Goal: Task Accomplishment & Management: Complete application form

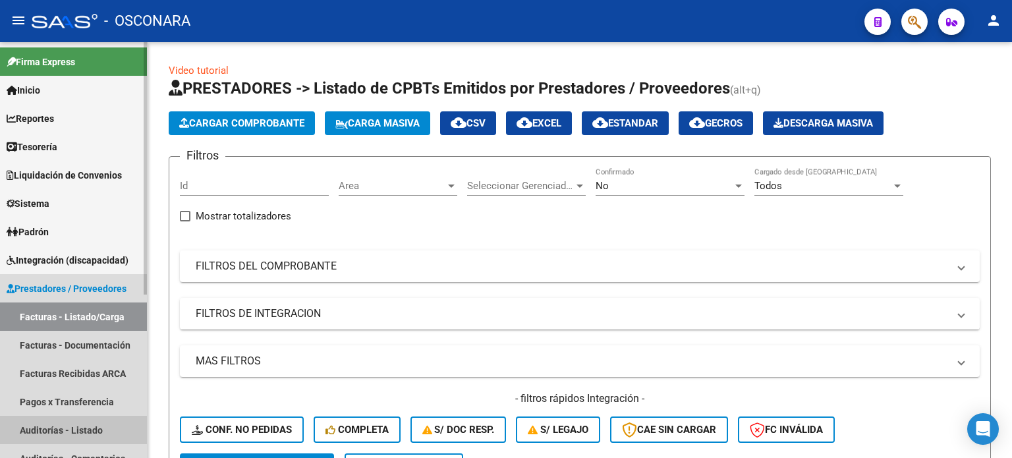
click at [76, 428] on link "Auditorías - Listado" at bounding box center [73, 430] width 147 height 28
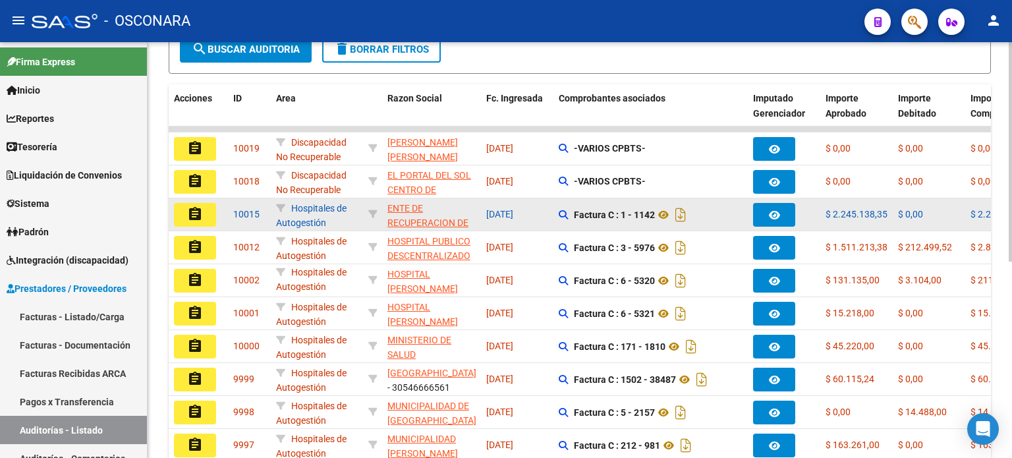
scroll to position [329, 0]
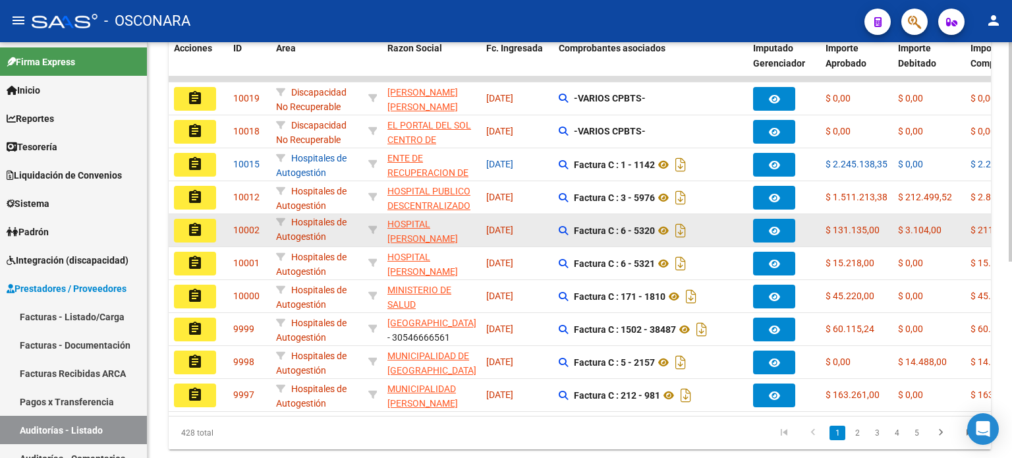
click at [192, 229] on mat-icon "assignment" at bounding box center [195, 230] width 16 height 16
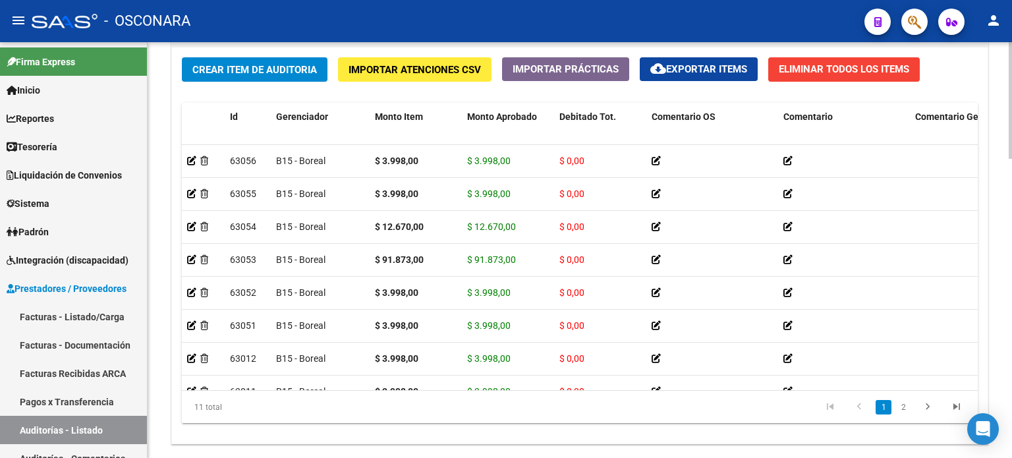
click at [269, 64] on span "Crear Item de Auditoria" at bounding box center [254, 70] width 125 height 12
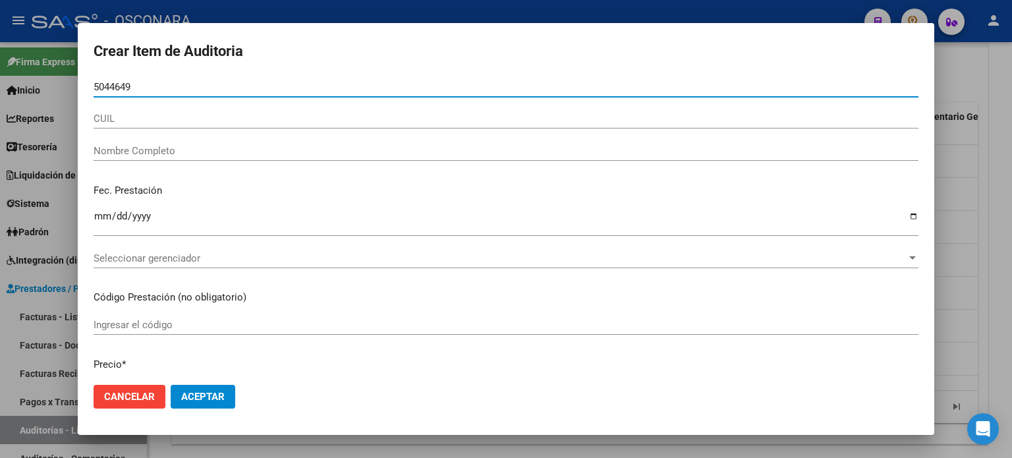
type input "50446495"
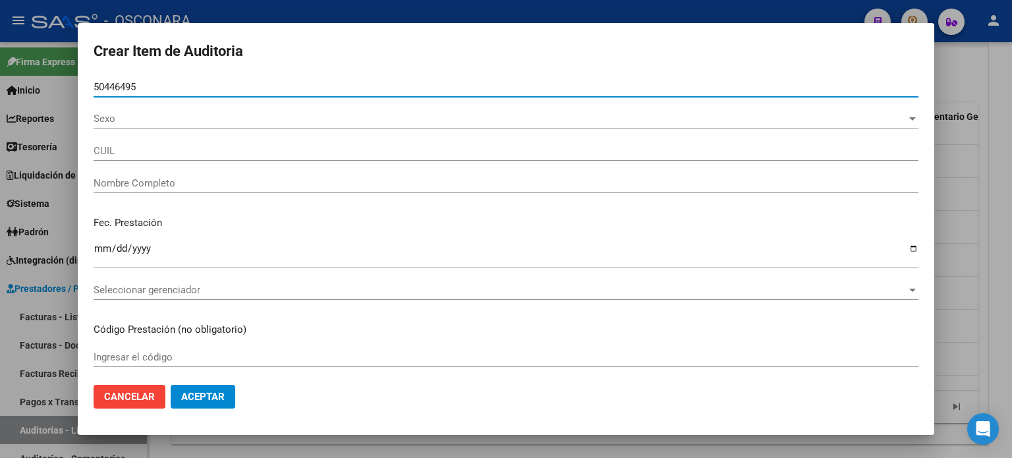
type input "20504464955"
type input "[PERSON_NAME] [PERSON_NAME]"
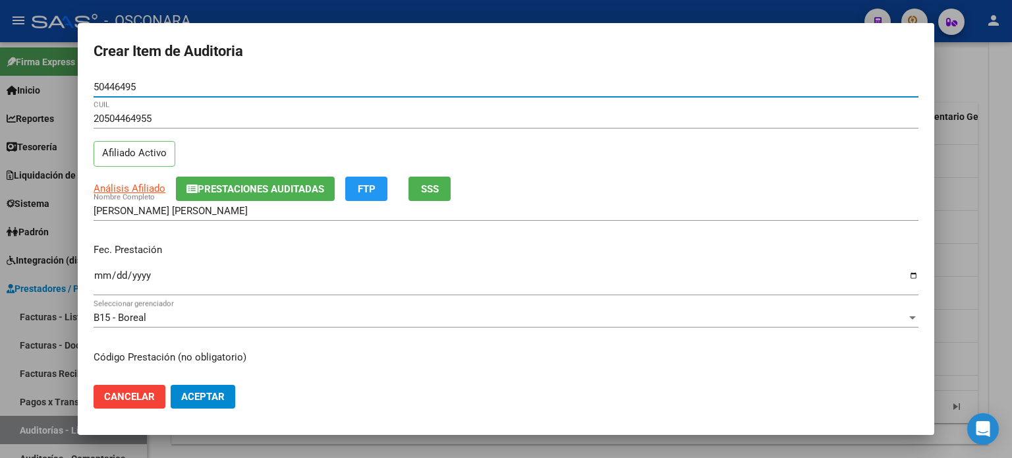
type input "50446495"
click at [433, 183] on span "SSS" at bounding box center [430, 189] width 18 height 12
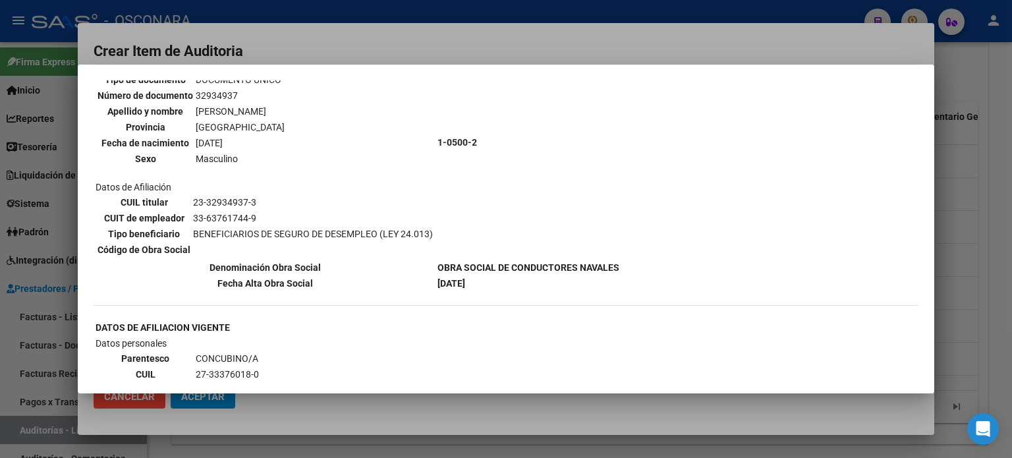
scroll to position [132, 0]
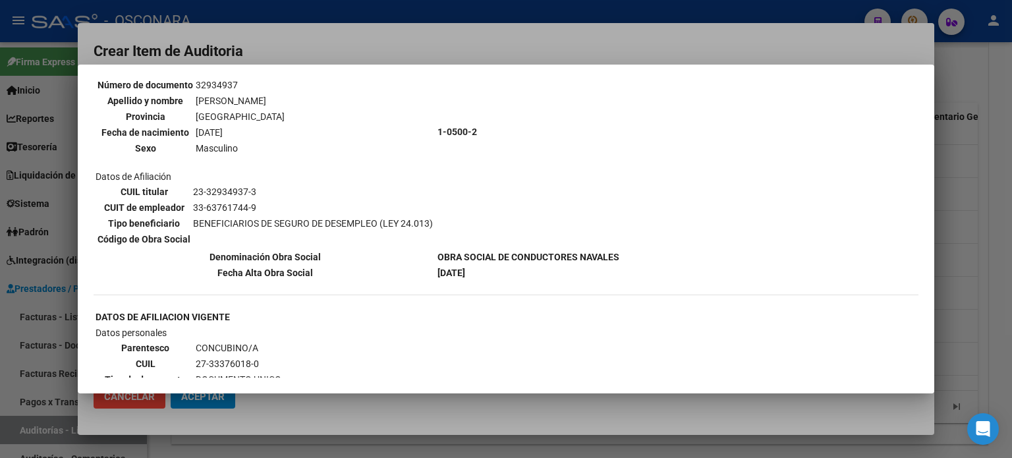
click at [962, 291] on div at bounding box center [506, 229] width 1012 height 458
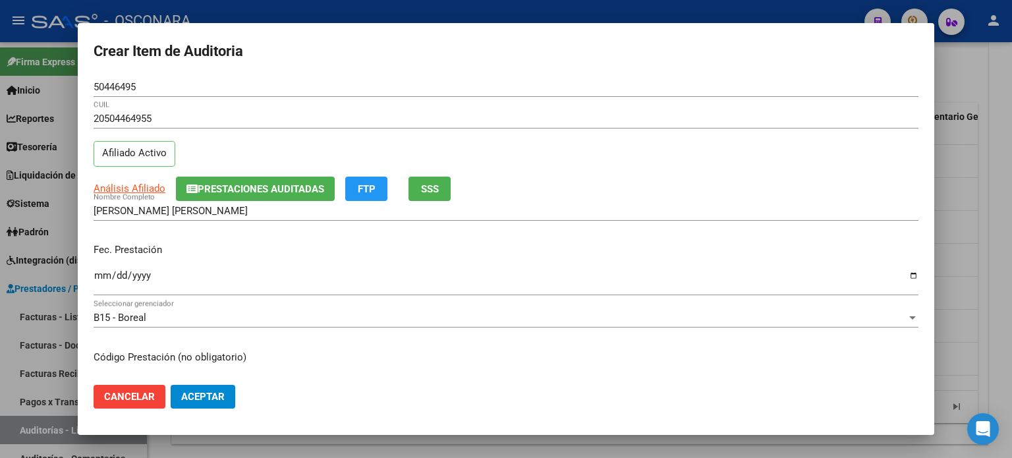
click at [435, 186] on span "SSS" at bounding box center [430, 189] width 18 height 12
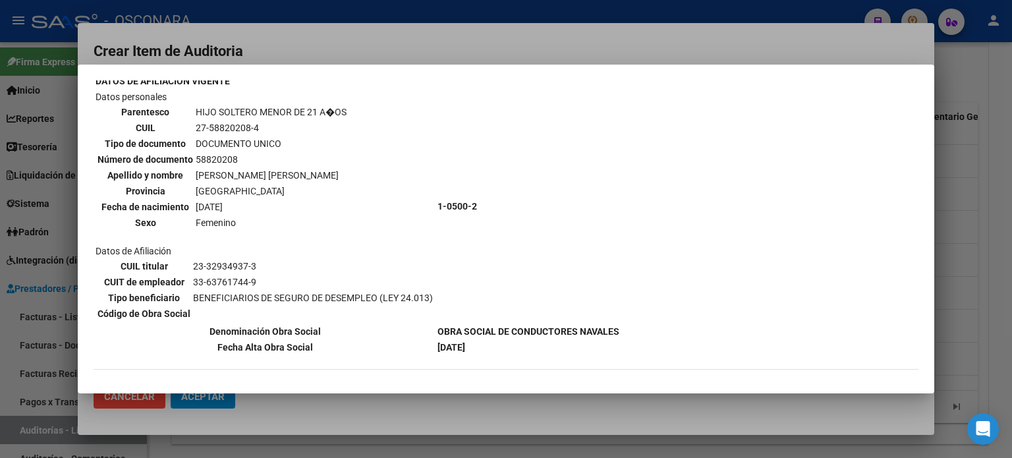
scroll to position [1078, 0]
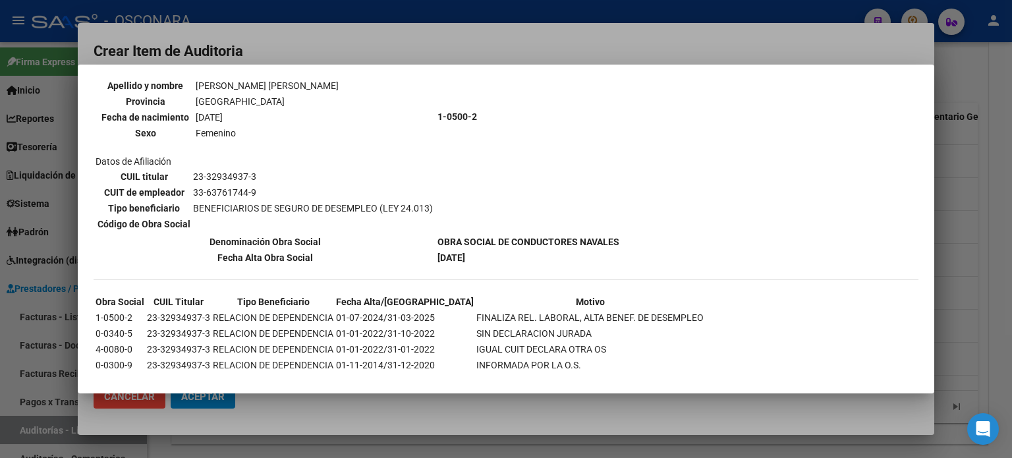
click at [941, 163] on div at bounding box center [506, 229] width 1012 height 458
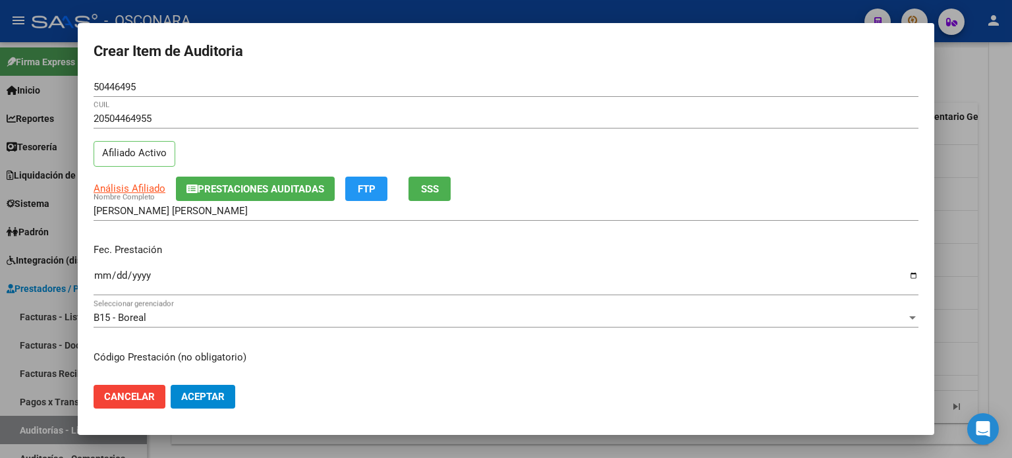
click at [104, 273] on input "Ingresar la fecha" at bounding box center [506, 280] width 825 height 21
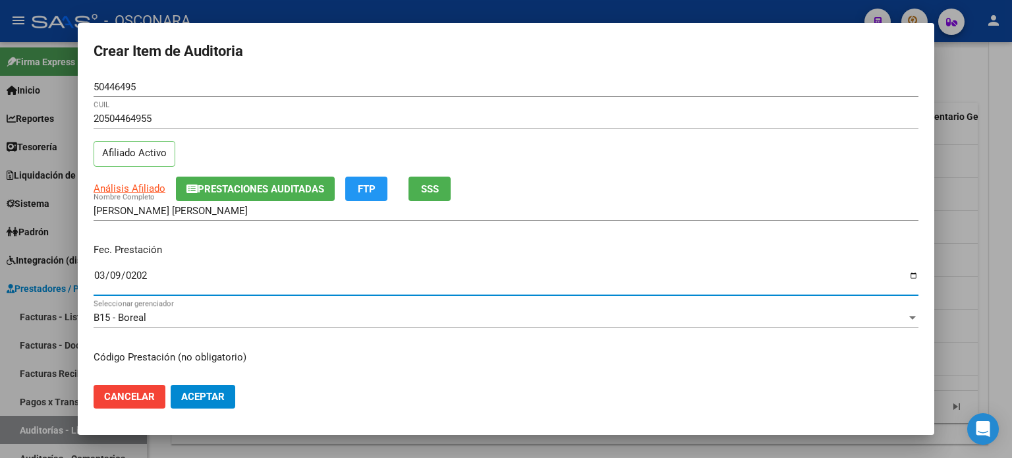
type input "[DATE]"
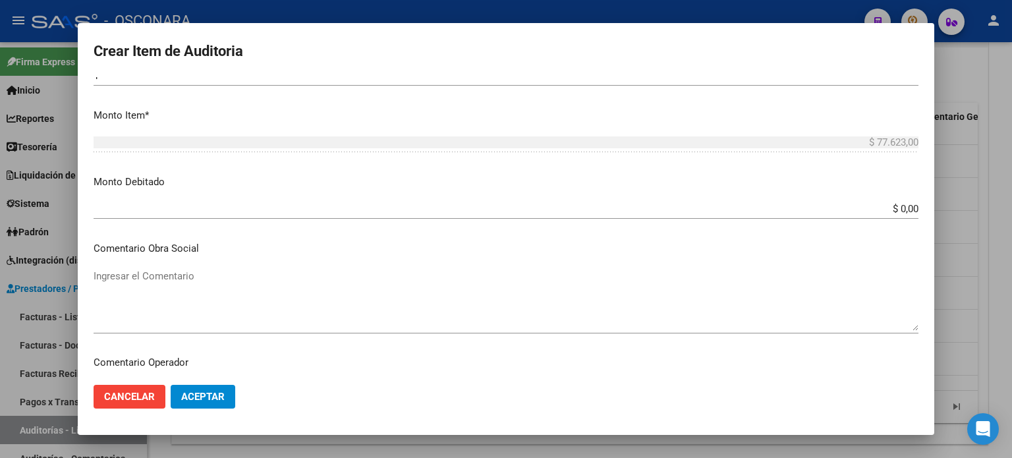
scroll to position [329, 0]
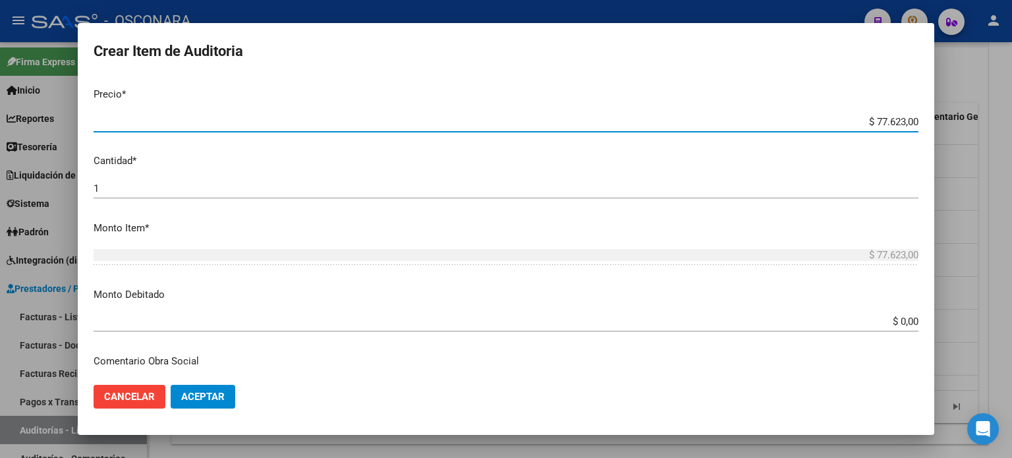
drag, startPoint x: 866, startPoint y: 121, endPoint x: 1011, endPoint y: 119, distance: 145.6
click at [1011, 125] on div "Crear Item de Auditoria 50446495 Nro Documento 20504464955 CUIL Afiliado Activo…" at bounding box center [506, 229] width 1012 height 458
type input "$ 0,03"
type input "$ 0,39"
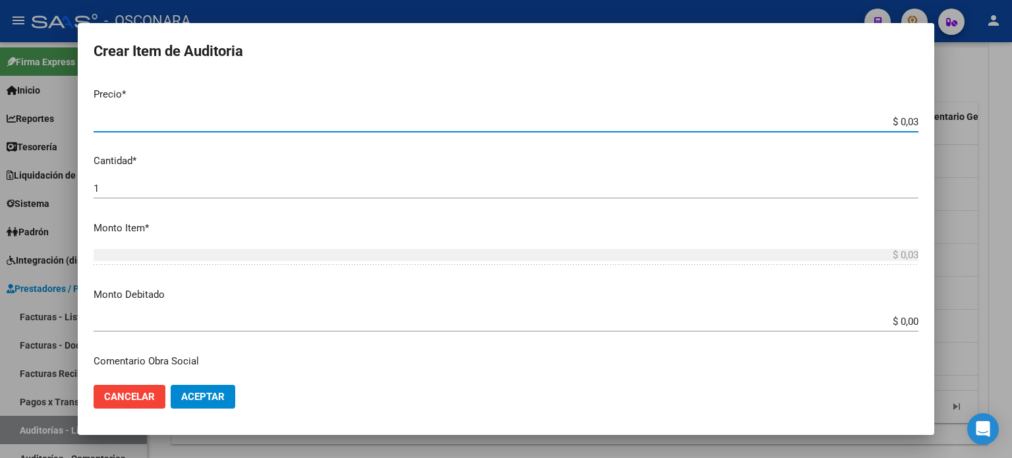
type input "$ 0,39"
type input "$ 3,99"
type input "$ 39,98"
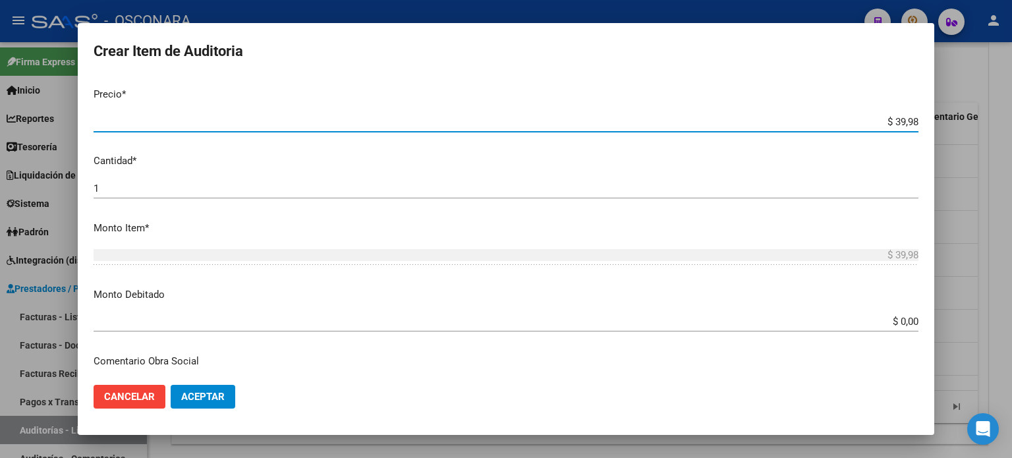
type input "$ 399,80"
type input "$ 3.998,00"
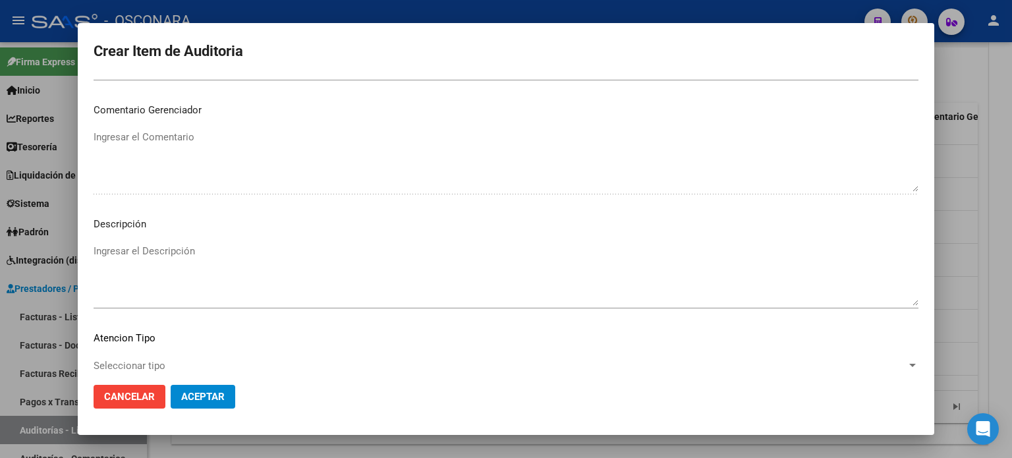
scroll to position [888, 0]
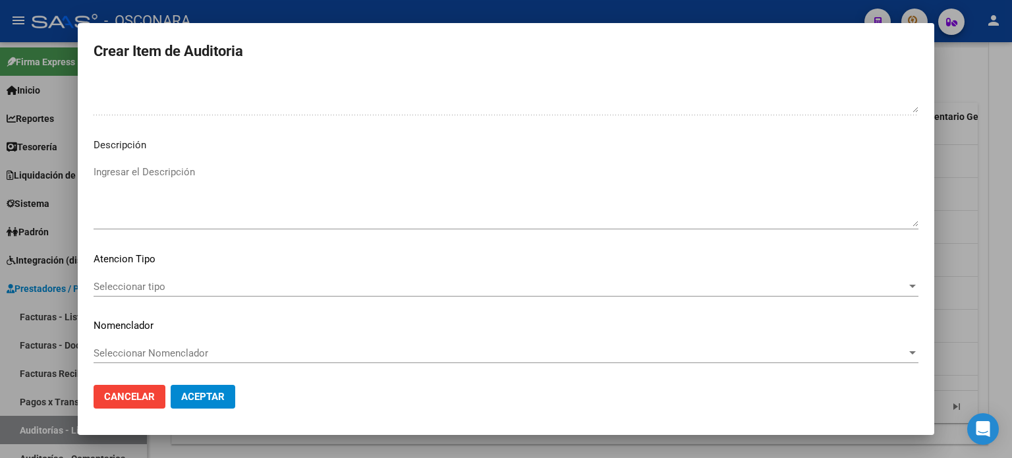
click at [237, 190] on textarea "Ingresar el Descripción" at bounding box center [506, 196] width 825 height 62
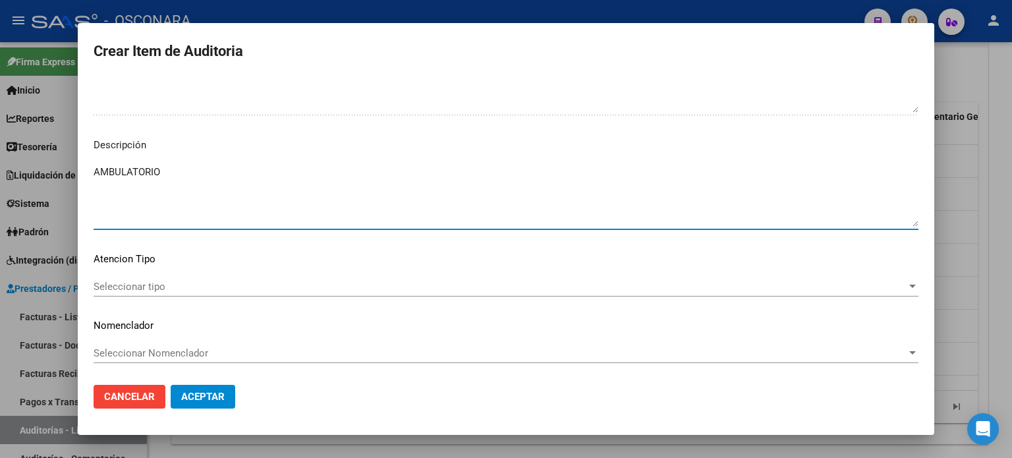
type textarea "AMBULATORIO"
click at [131, 293] on div "Seleccionar tipo Seleccionar tipo" at bounding box center [506, 287] width 825 height 20
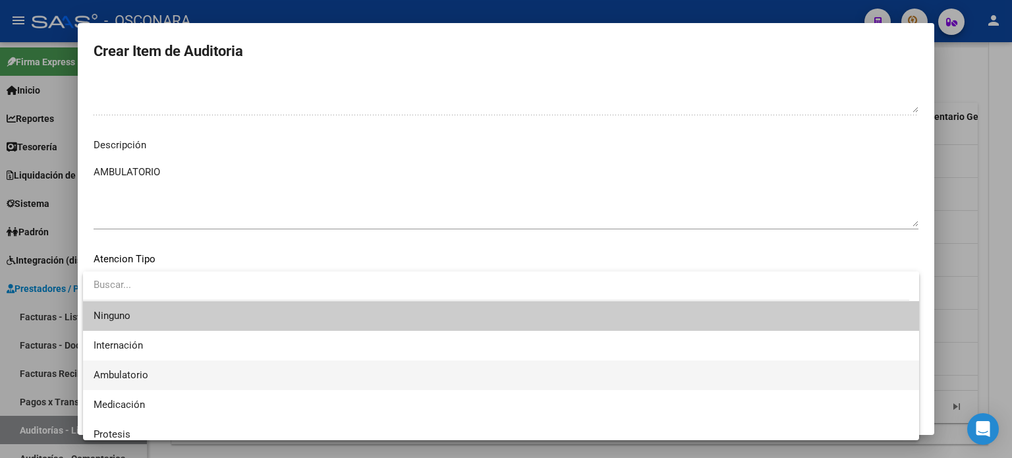
click at [130, 370] on span "Ambulatorio" at bounding box center [121, 375] width 55 height 12
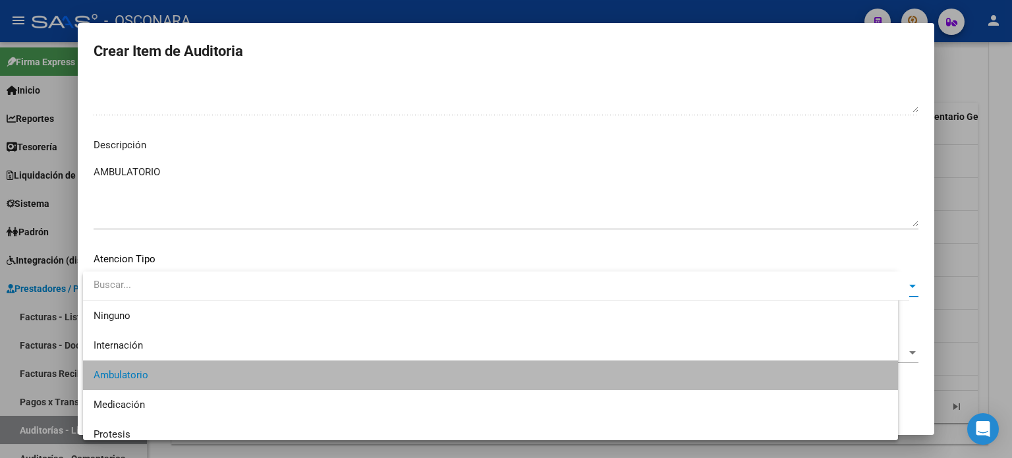
click at [213, 393] on span "Aceptar" at bounding box center [202, 397] width 43 height 12
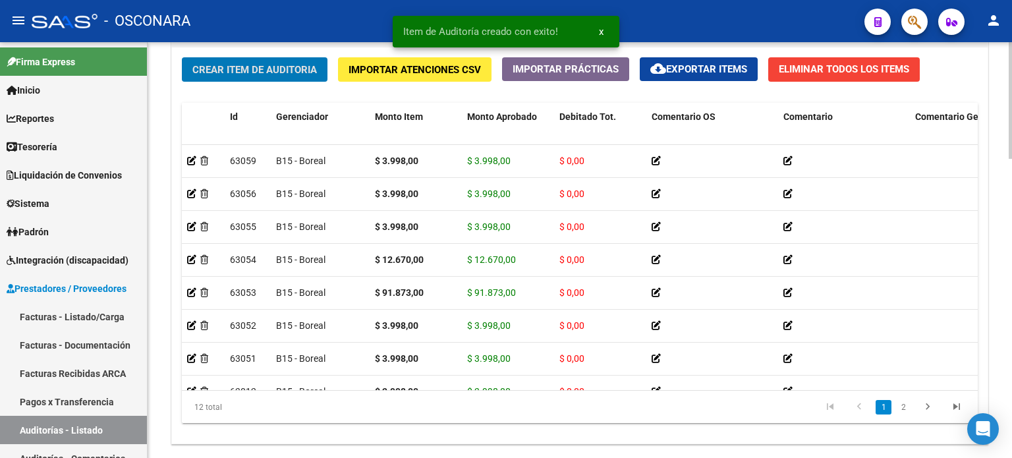
click at [319, 65] on button "Crear Item de Auditoria" at bounding box center [255, 69] width 146 height 24
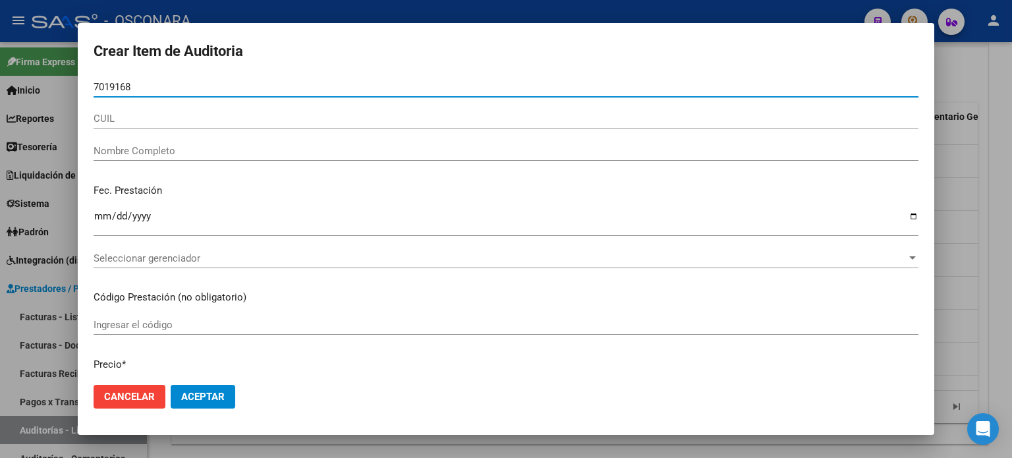
type input "70191684"
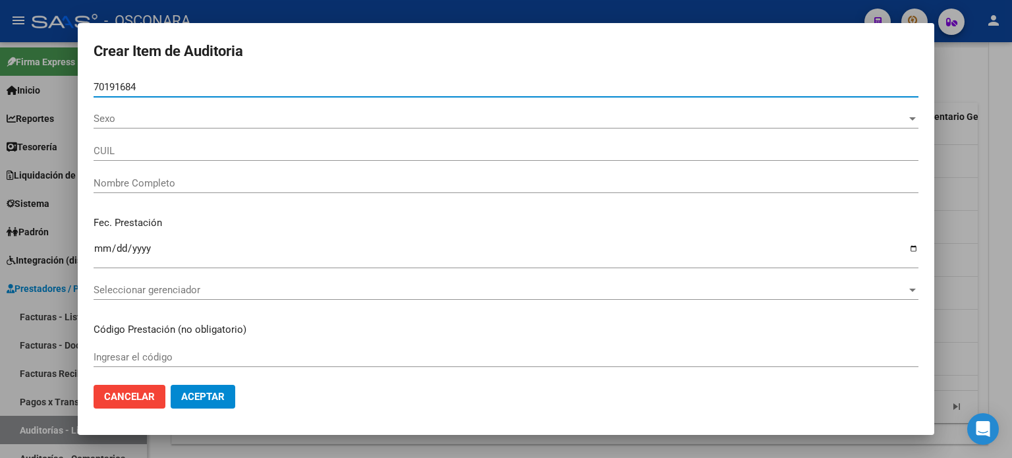
type input "27701916846"
type input "FUENTES [PERSON_NAME]"
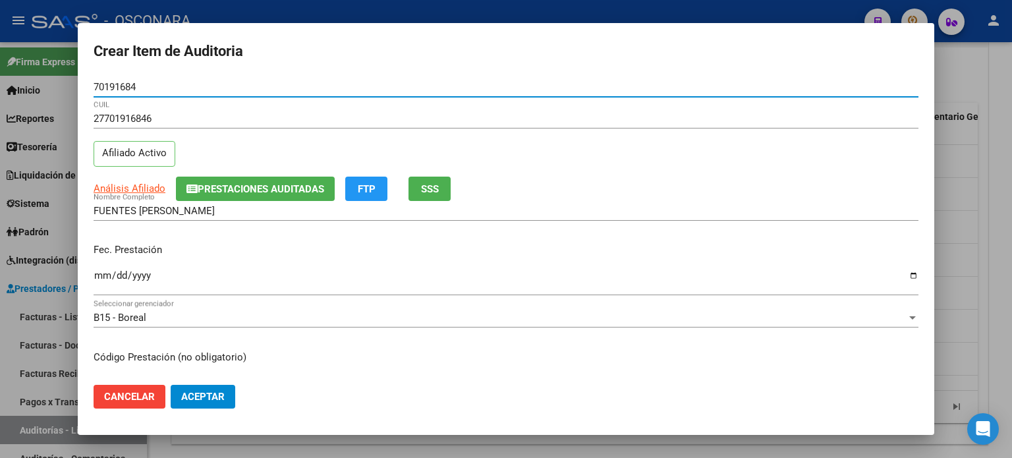
type input "70191684"
click at [437, 177] on button "SSS" at bounding box center [429, 189] width 42 height 24
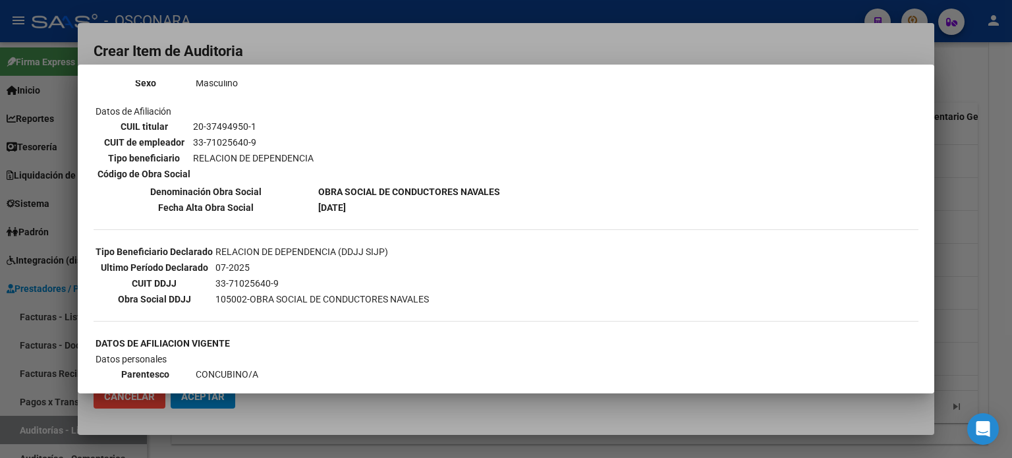
scroll to position [198, 0]
click at [978, 276] on div at bounding box center [506, 229] width 1012 height 458
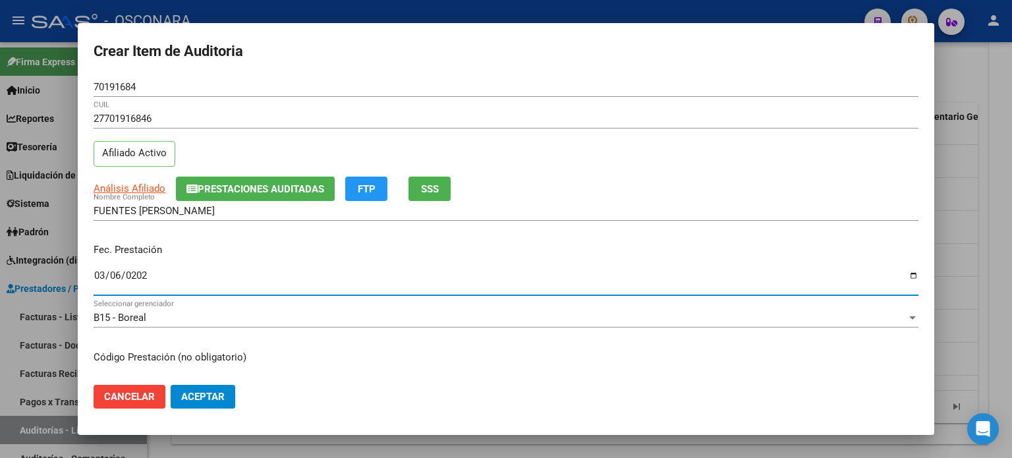
type input "[DATE]"
click at [100, 275] on input "[DATE]" at bounding box center [506, 280] width 825 height 21
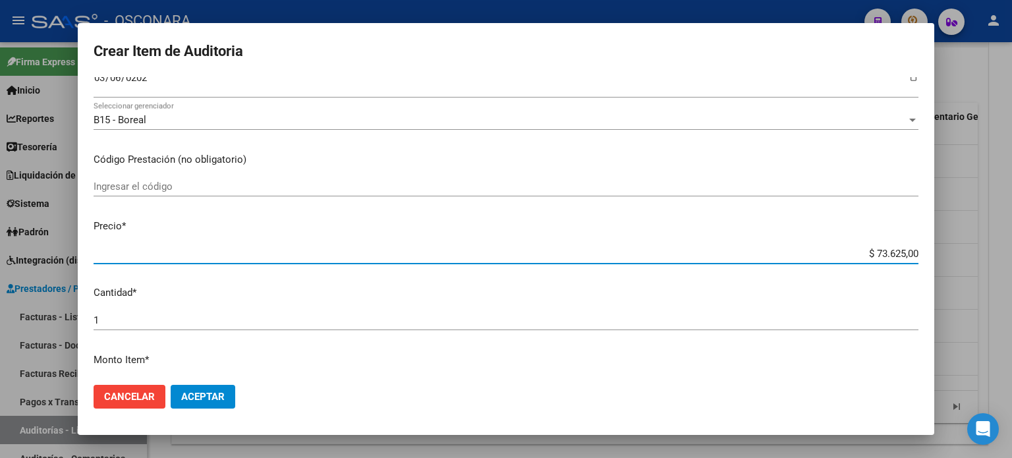
drag, startPoint x: 865, startPoint y: 248, endPoint x: 989, endPoint y: 240, distance: 124.1
click at [977, 248] on div "Crear Item de Auditoria 70191684 Nro Documento 27701916846 CUIL Afiliado Activo…" at bounding box center [506, 229] width 1012 height 458
type input "$ 0,03"
type input "$ 0,39"
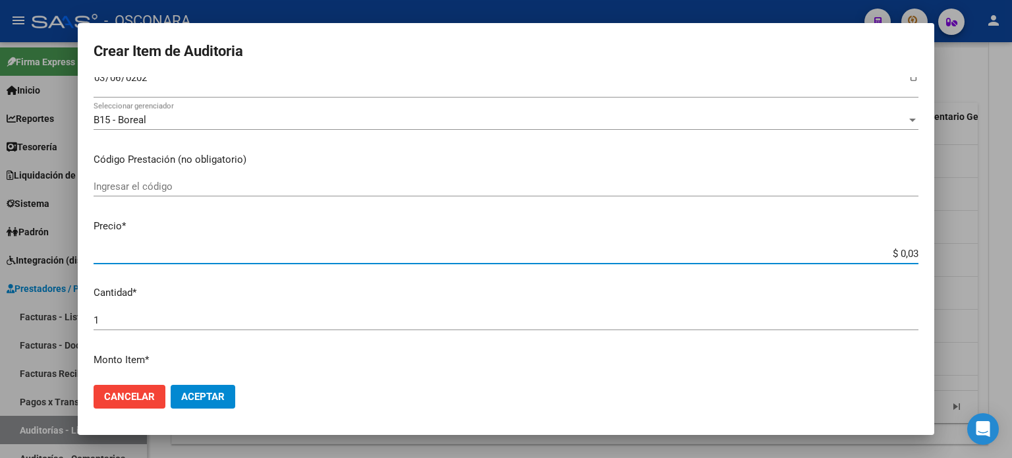
type input "$ 0,39"
type input "$ 3,99"
type input "$ 39,98"
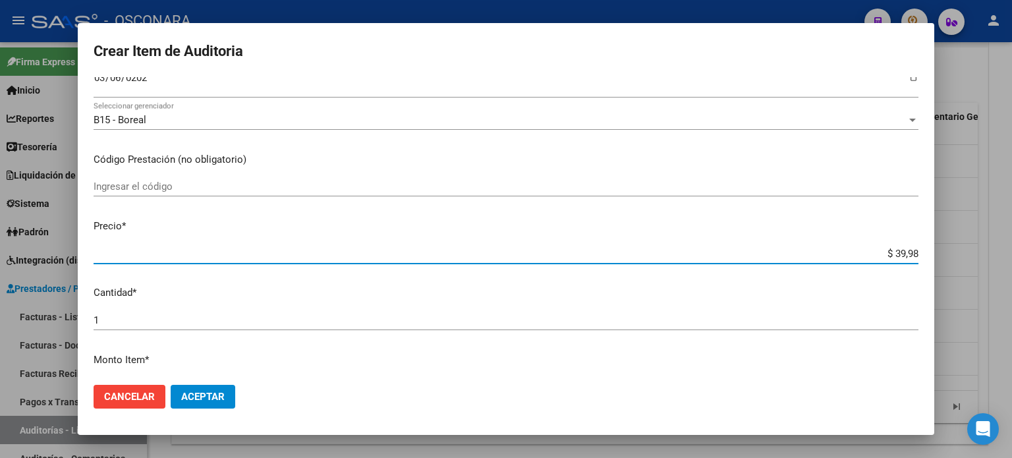
type input "$ 399,80"
type input "$ 3.998,00"
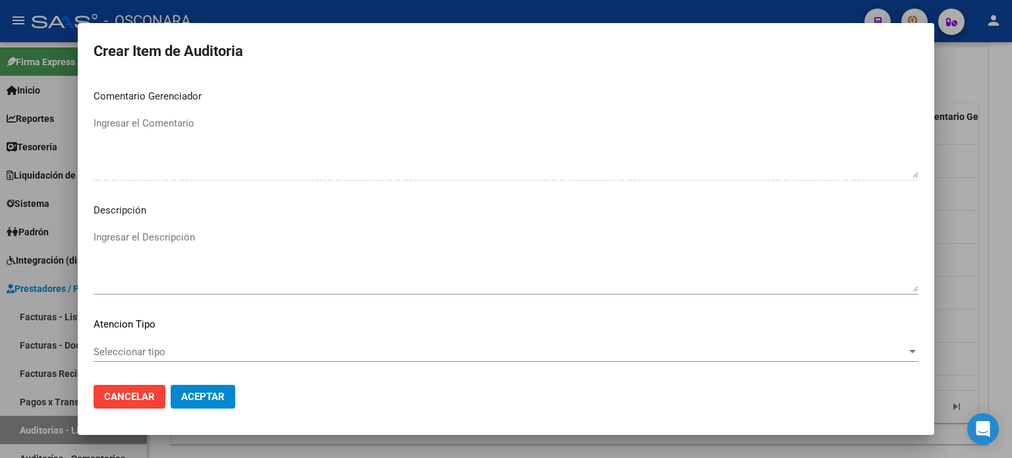
scroll to position [822, 0]
click at [254, 241] on textarea "Ingresar el Descripción" at bounding box center [506, 262] width 825 height 62
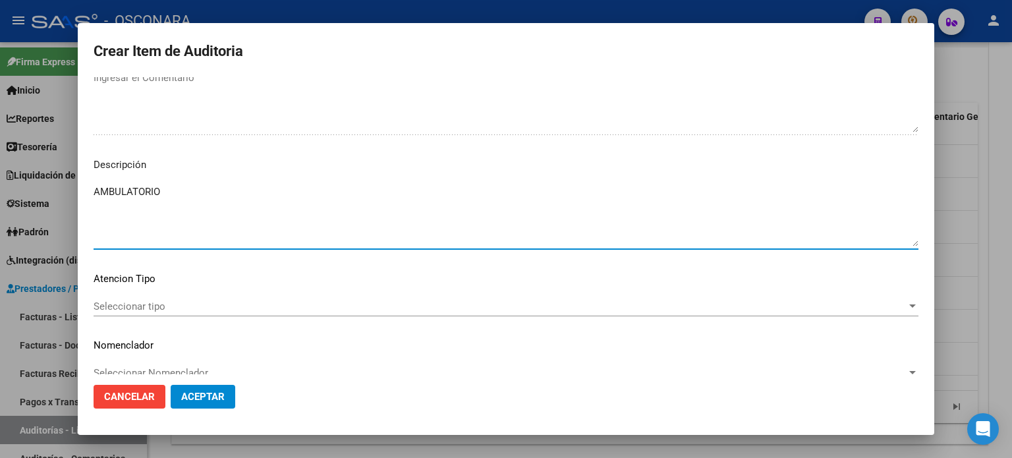
scroll to position [888, 0]
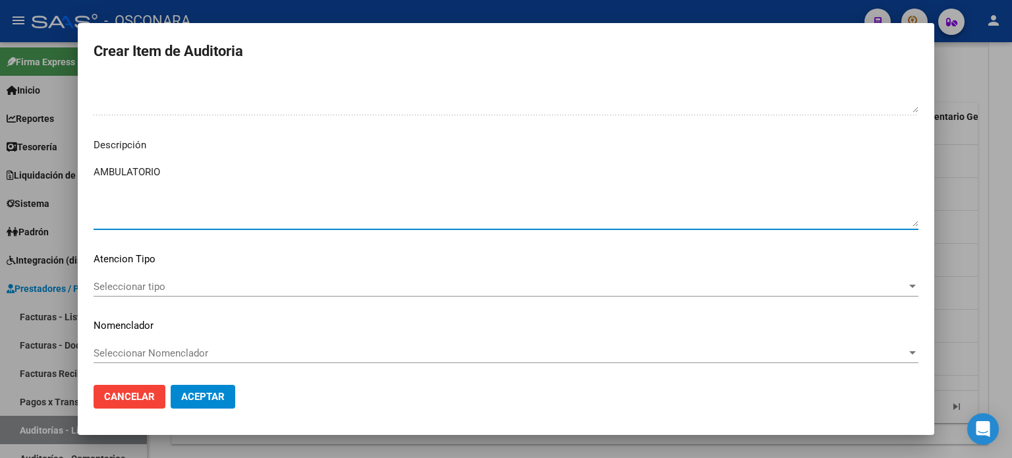
type textarea "AMBULATORIO"
click at [137, 296] on div "Seleccionar tipo Seleccionar tipo" at bounding box center [506, 293] width 825 height 32
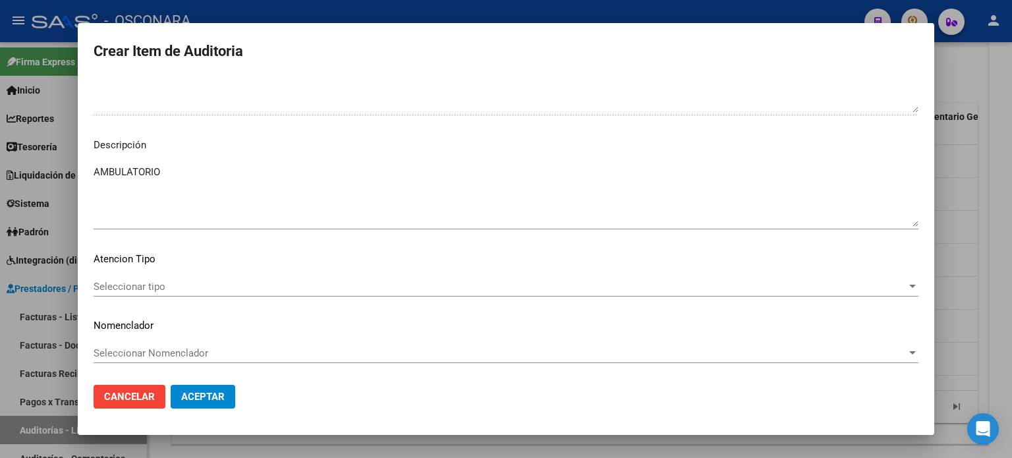
click at [137, 285] on span "Seleccionar tipo" at bounding box center [500, 287] width 813 height 12
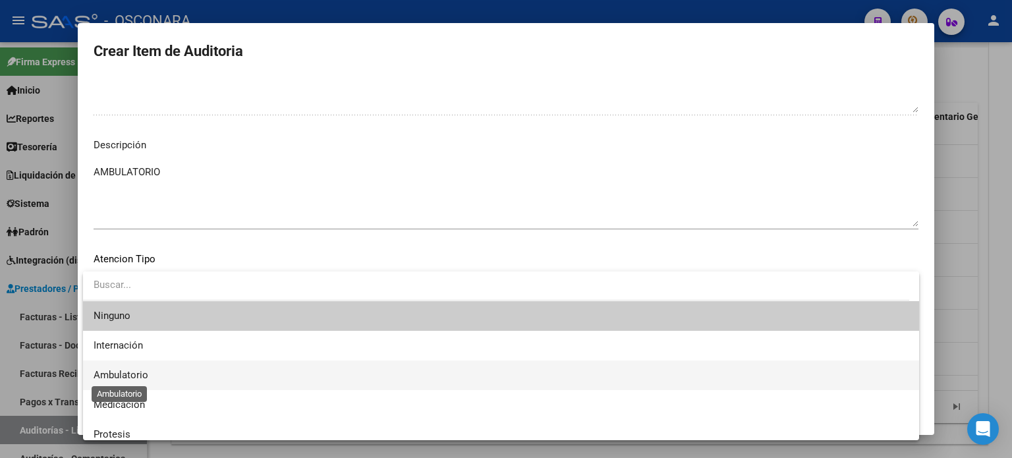
click at [140, 384] on span "Ambulatorio" at bounding box center [501, 375] width 815 height 30
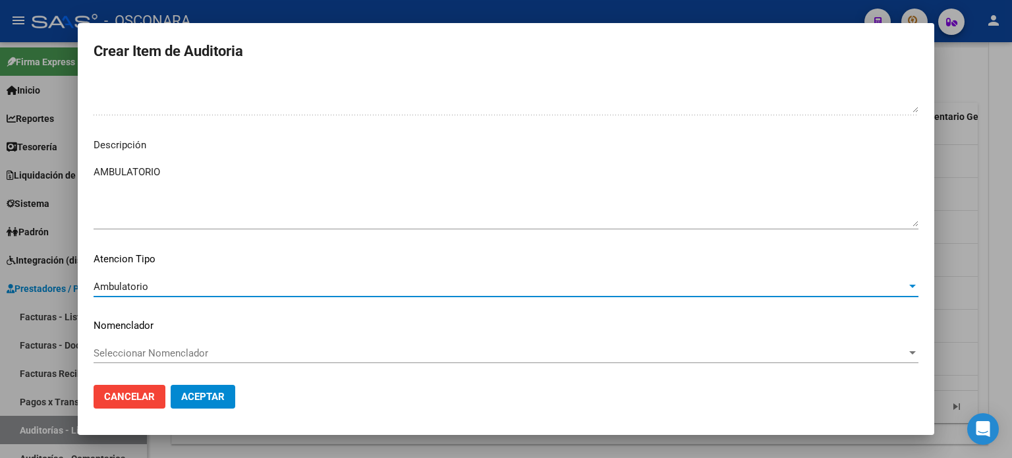
click at [229, 397] on button "Aceptar" at bounding box center [203, 397] width 65 height 24
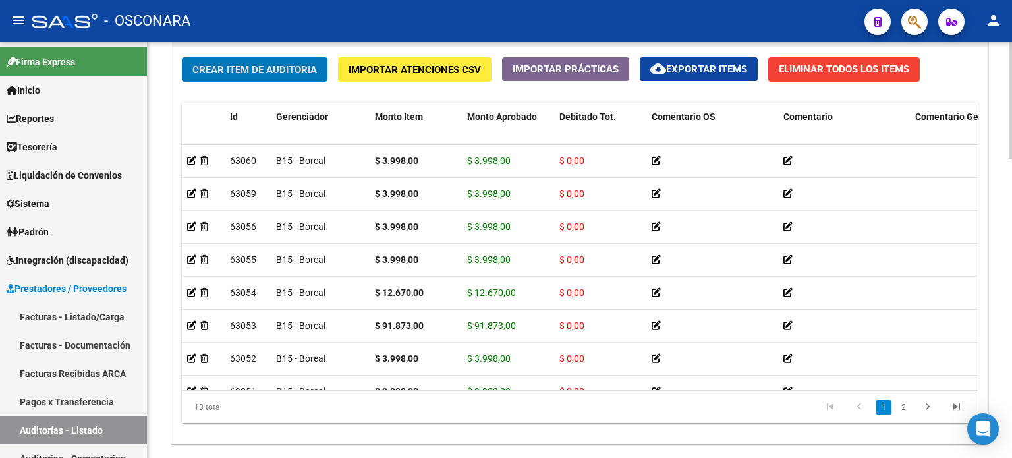
click at [208, 76] on button "Crear Item de Auditoria" at bounding box center [255, 69] width 146 height 24
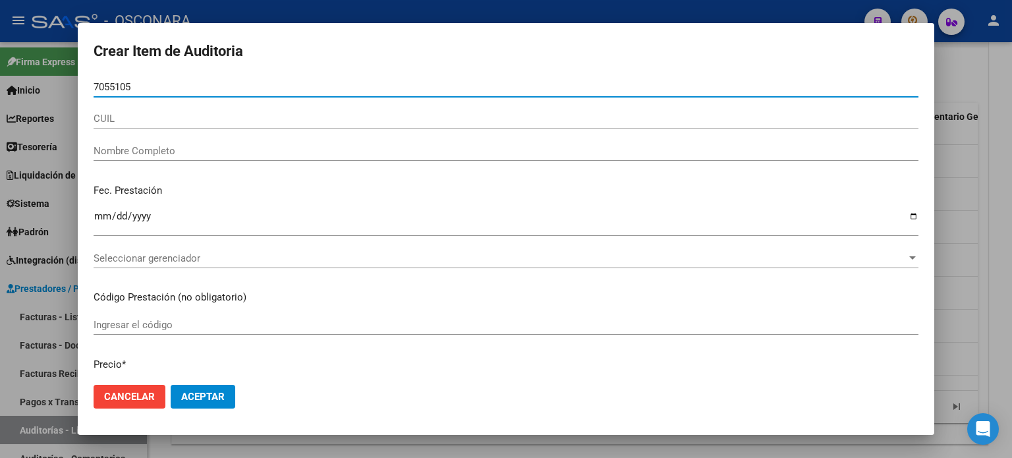
click at [116, 88] on input "7055105" at bounding box center [506, 87] width 825 height 12
type input "70553105"
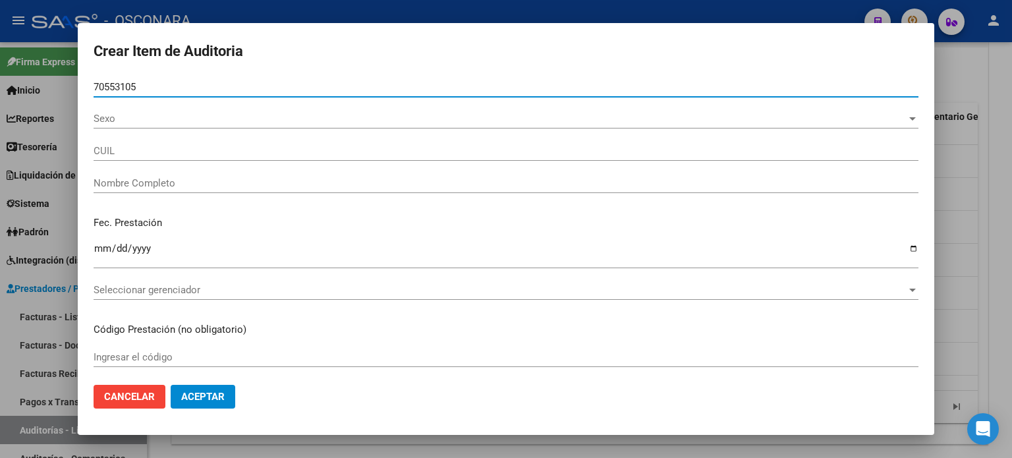
type input "27705531051"
type input "[PERSON_NAME] [PERSON_NAME] -"
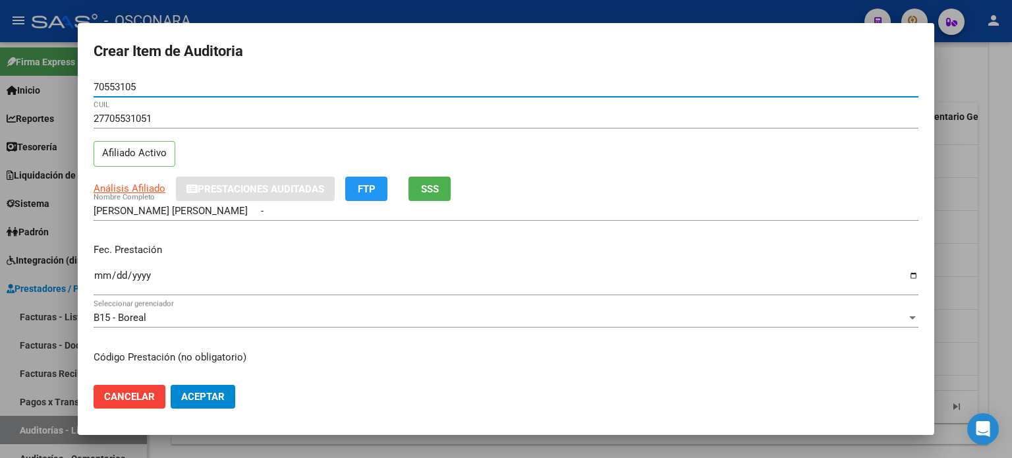
type input "70553105"
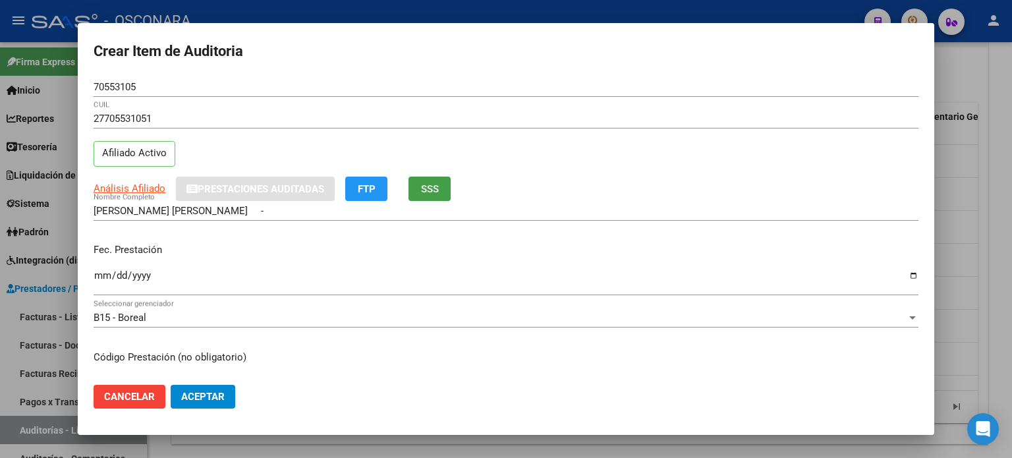
click at [424, 192] on span "SSS" at bounding box center [430, 189] width 18 height 12
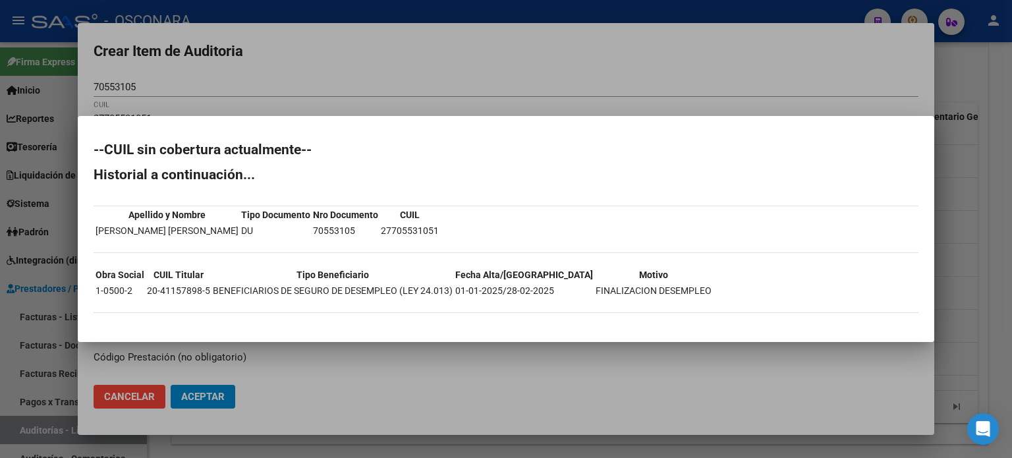
click at [953, 208] on div at bounding box center [506, 229] width 1012 height 458
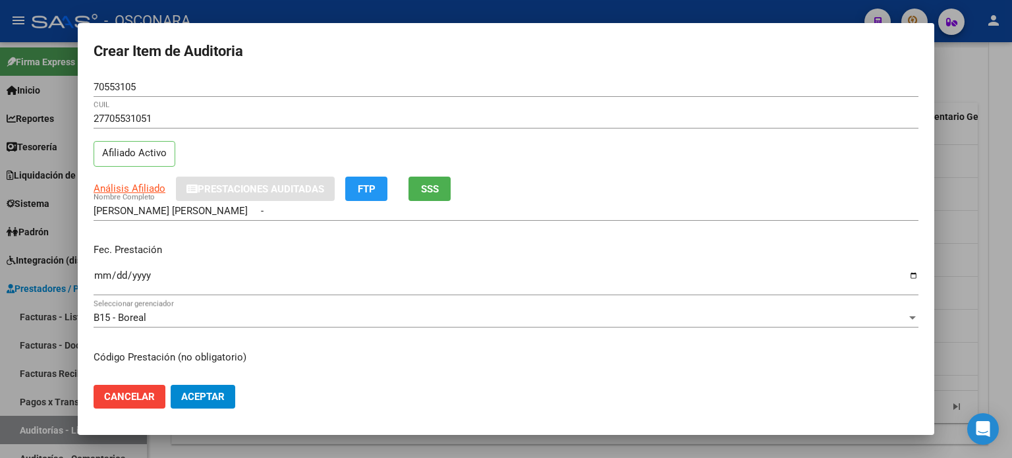
click at [97, 275] on input "Ingresar la fecha" at bounding box center [506, 280] width 825 height 21
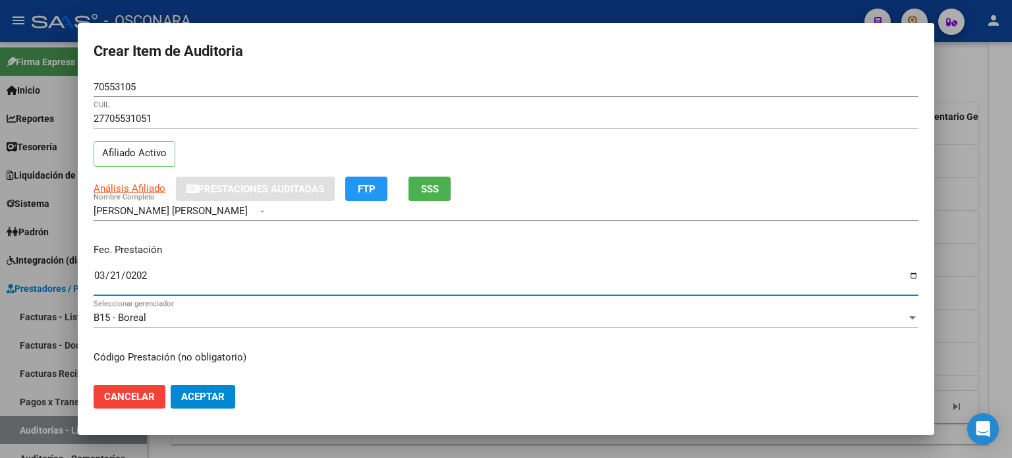
type input "[DATE]"
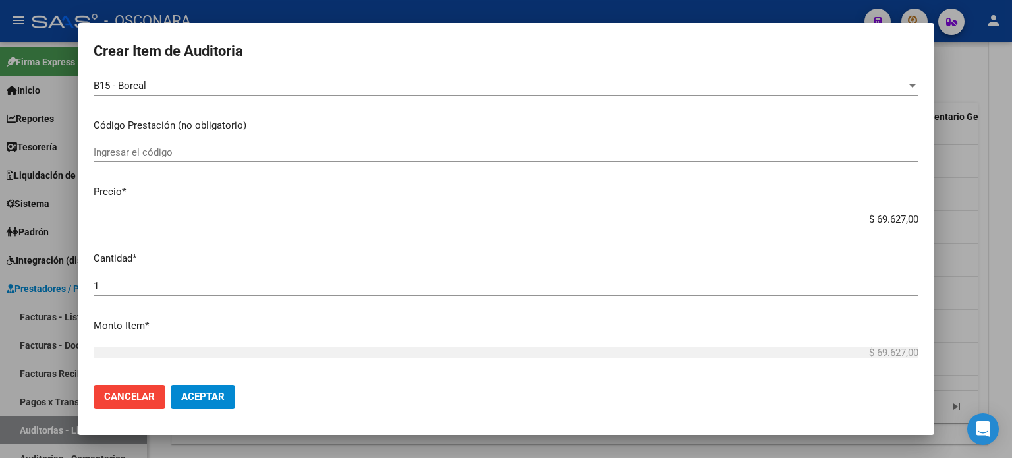
scroll to position [263, 0]
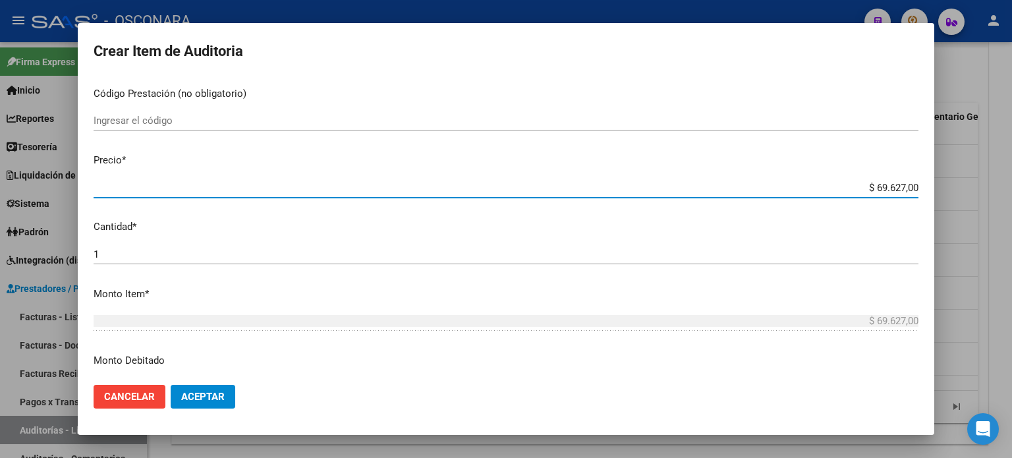
drag, startPoint x: 866, startPoint y: 184, endPoint x: 1007, endPoint y: 177, distance: 141.2
click at [1007, 177] on div "Crear Item de Auditoria 70553105 Nro Documento 27705531051 CUIL Afiliado Activo…" at bounding box center [506, 229] width 1012 height 458
type input "$ 0,03"
type input "$ 0,39"
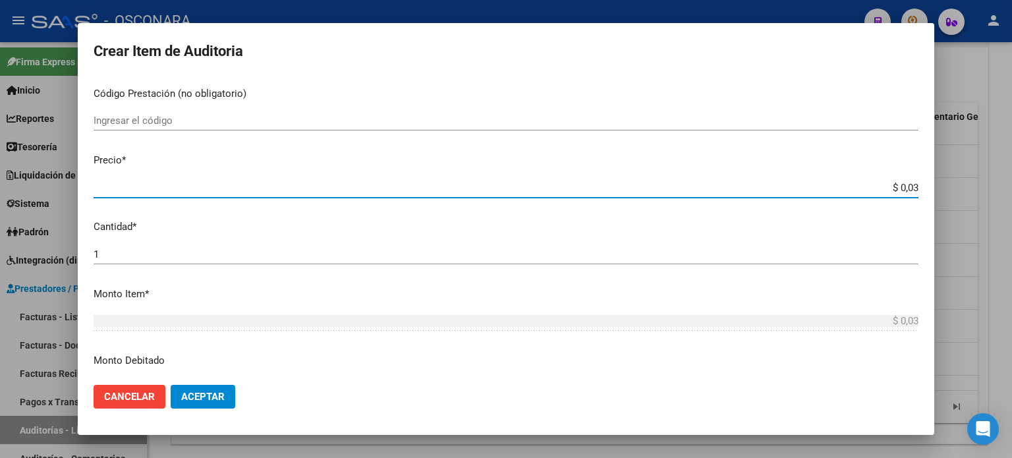
type input "$ 0,39"
type input "$ 3,99"
type input "$ 39,98"
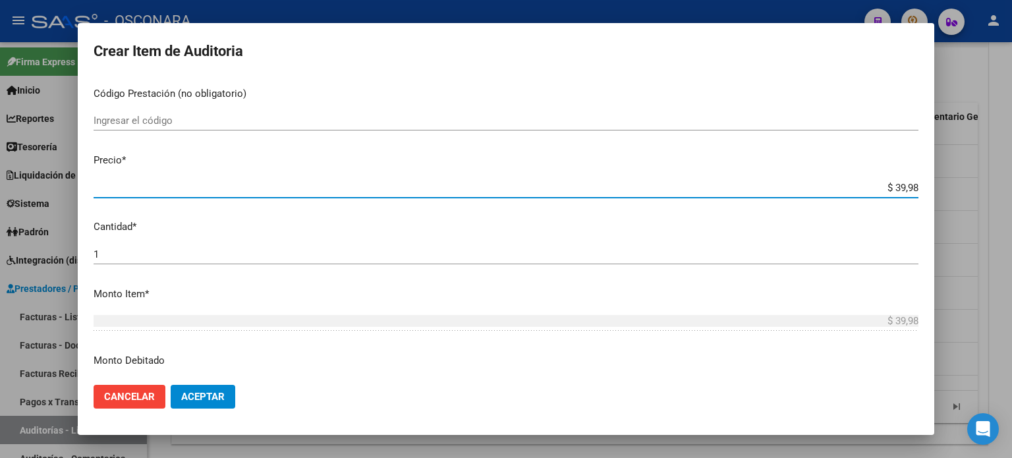
type input "$ 399,80"
type input "$ 3.998,00"
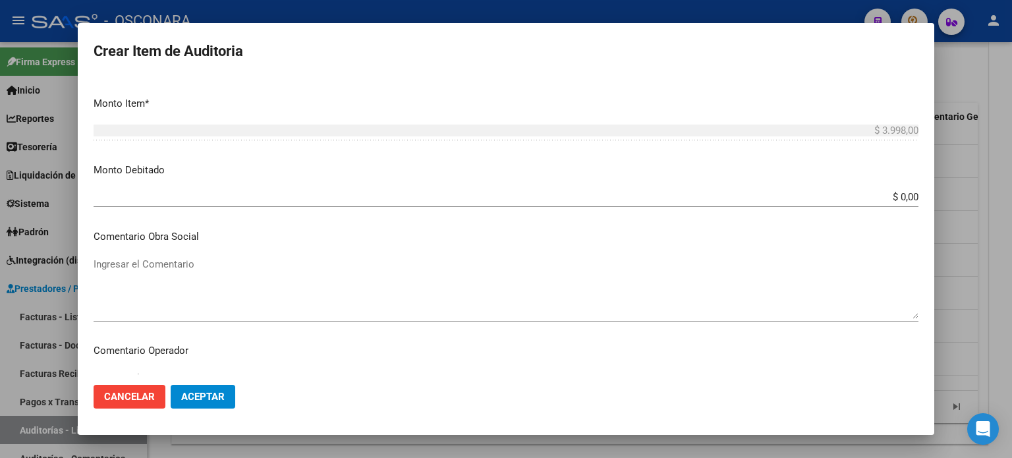
scroll to position [461, 0]
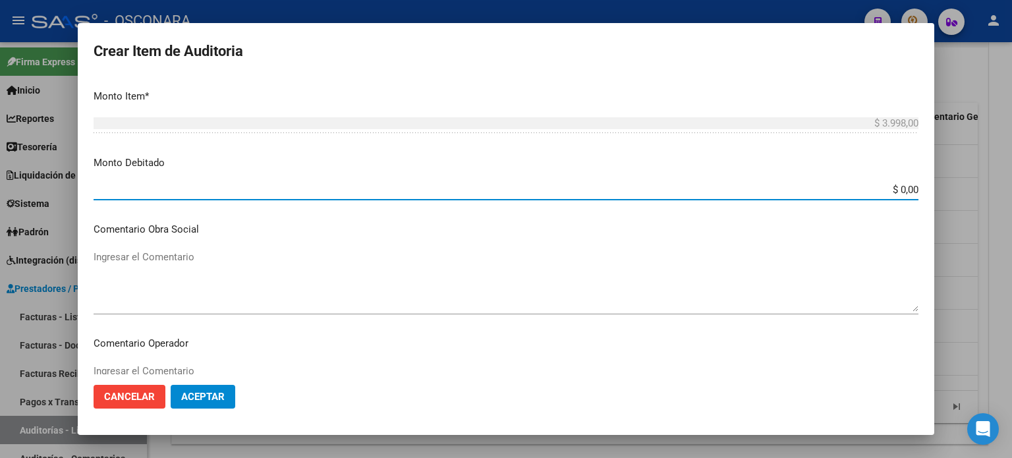
drag, startPoint x: 893, startPoint y: 190, endPoint x: 1011, endPoint y: 189, distance: 117.9
click at [1011, 190] on div "Crear Item de Auditoria 70553105 Nro Documento 27705531051 CUIL Afiliado Activo…" at bounding box center [506, 229] width 1012 height 458
type input "$ 3.998,00"
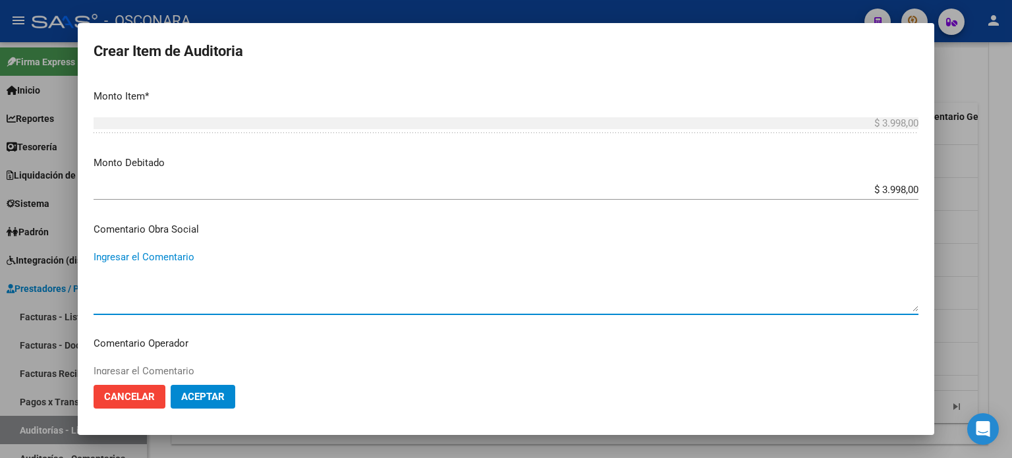
click at [185, 273] on textarea "Ingresar el Comentario" at bounding box center [506, 281] width 825 height 62
drag, startPoint x: 298, startPoint y: 255, endPoint x: 89, endPoint y: 256, distance: 209.5
click at [89, 256] on mat-dialog-content "70553105 Nro Documento 27705531051 CUIL Afiliado Activo Análisis Afiliado Prest…" at bounding box center [506, 226] width 856 height 298
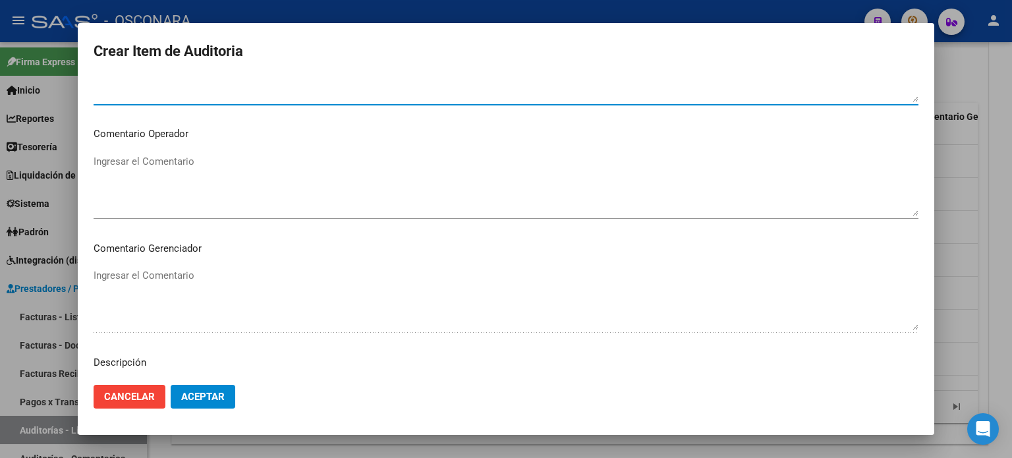
scroll to position [888, 0]
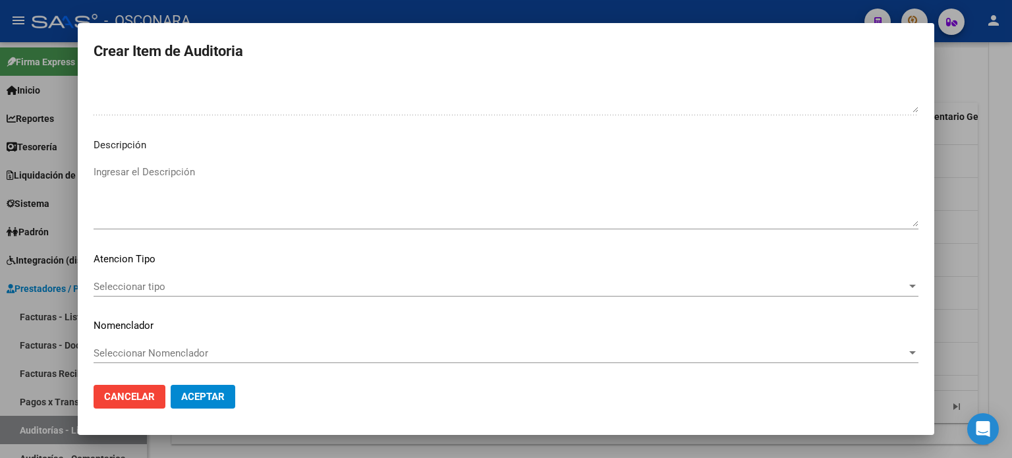
type textarea "FINALIZA DESEMPLEO [DATE] FC 6-5320"
click at [130, 198] on textarea "Ingresar el Descripción" at bounding box center [506, 196] width 825 height 62
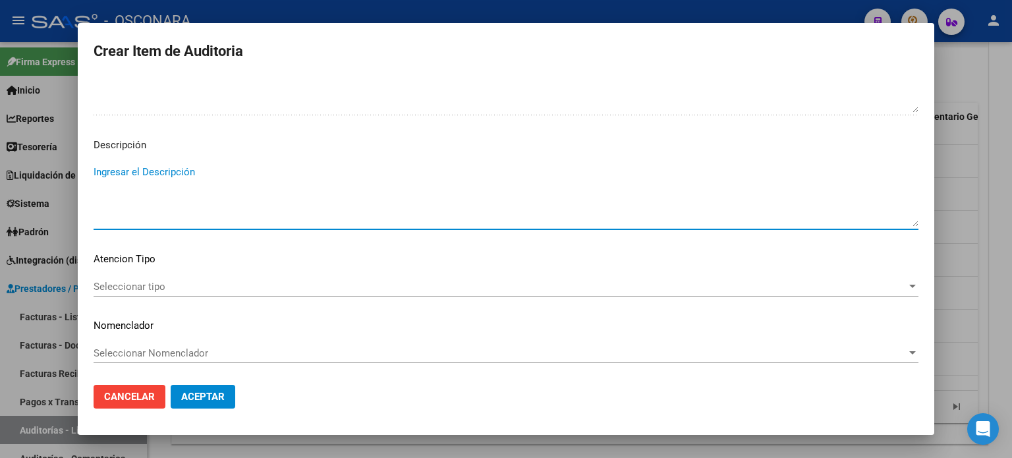
paste textarea "FINALIZA DESEMPLEO [DATE] FC 6-5320"
type textarea "FINALIZA DESEMPLEO [DATE] FC 6-5320"
click at [169, 284] on span "Seleccionar tipo" at bounding box center [500, 287] width 813 height 12
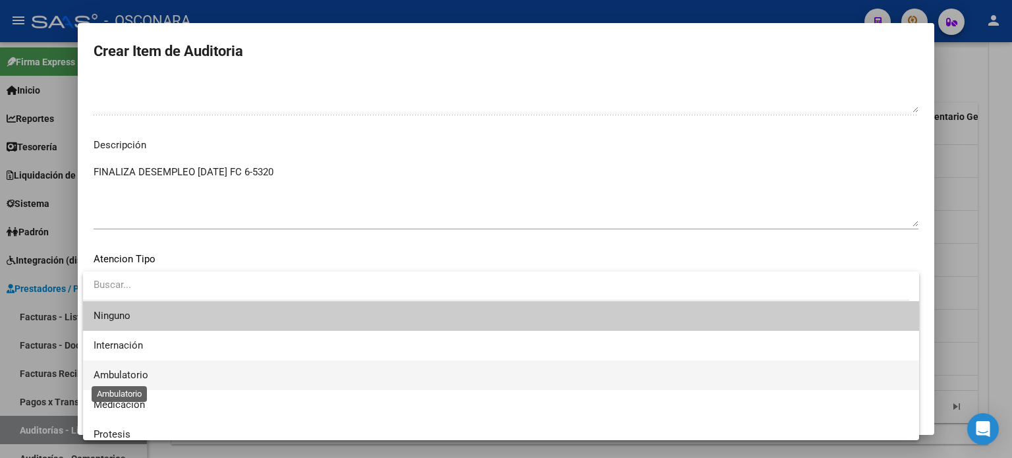
click at [121, 377] on span "Ambulatorio" at bounding box center [121, 375] width 55 height 12
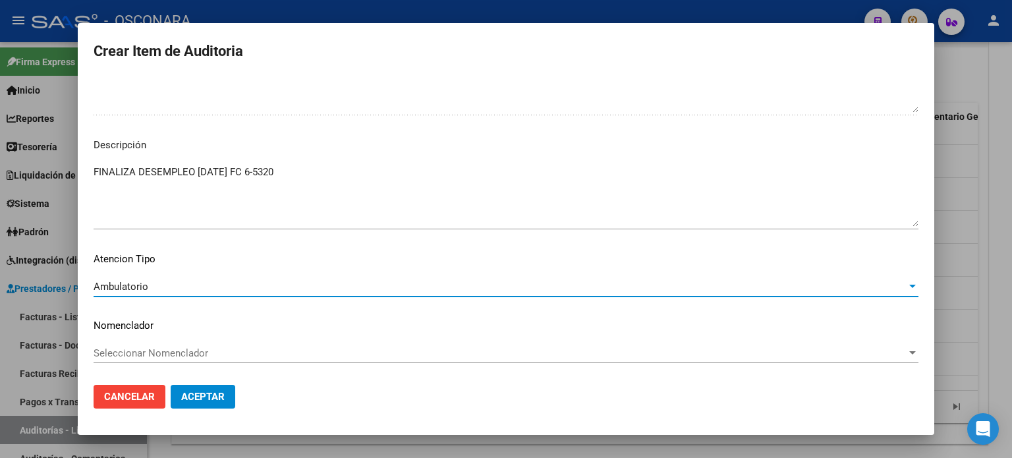
click at [209, 402] on span "Aceptar" at bounding box center [202, 397] width 43 height 12
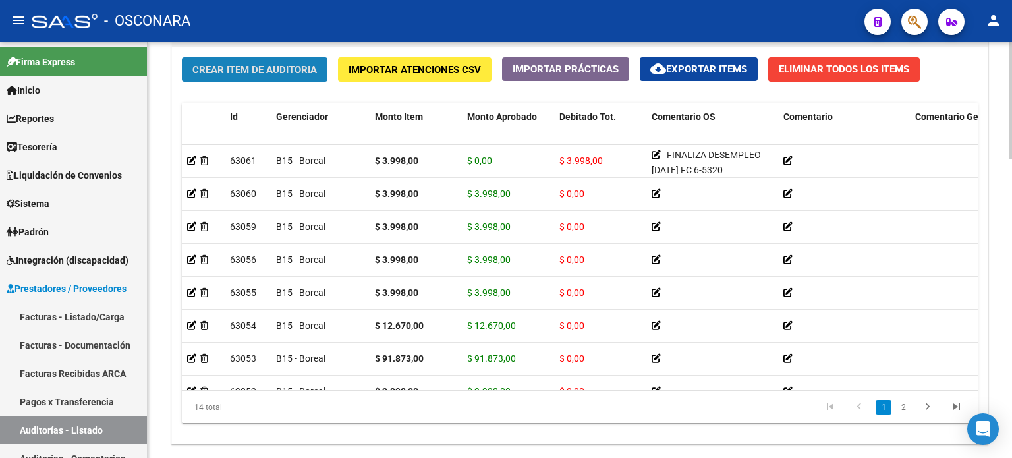
click at [198, 61] on button "Crear Item de Auditoria" at bounding box center [255, 69] width 146 height 24
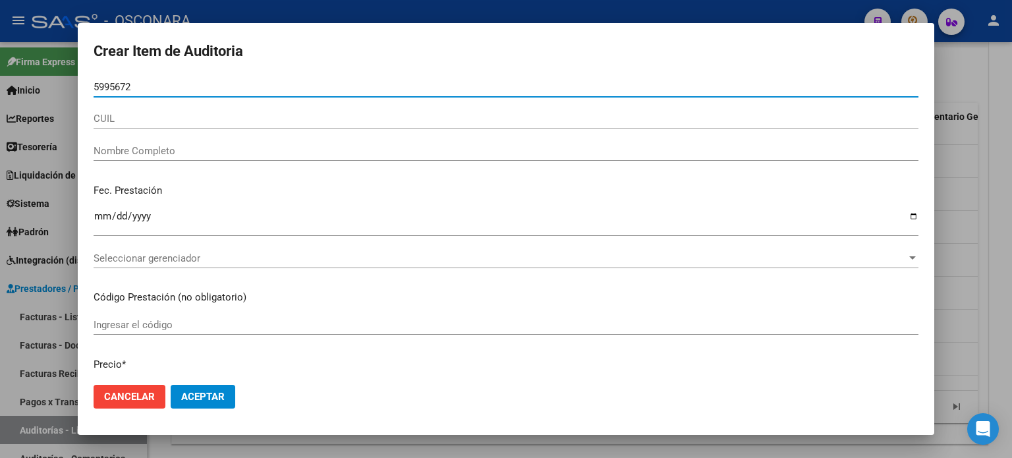
type input "59956722"
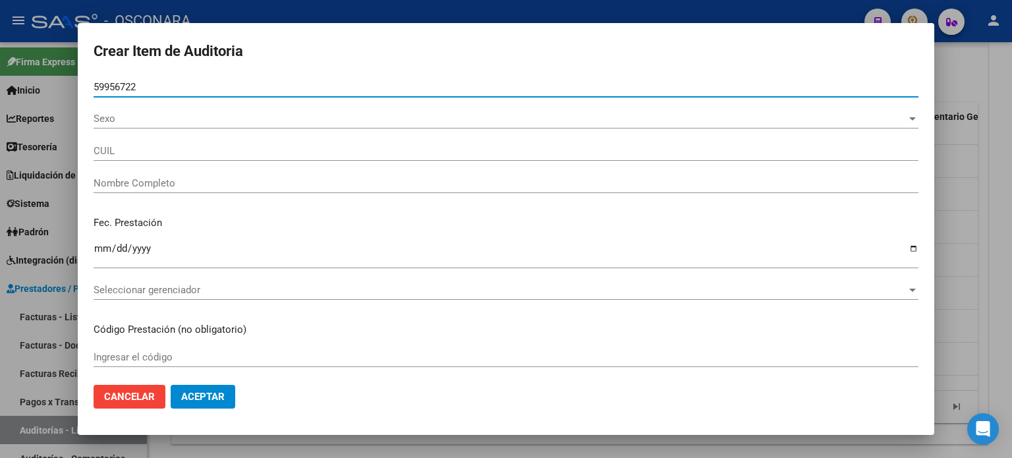
type input "20599567225"
type input "[PERSON_NAME] [PERSON_NAME]"
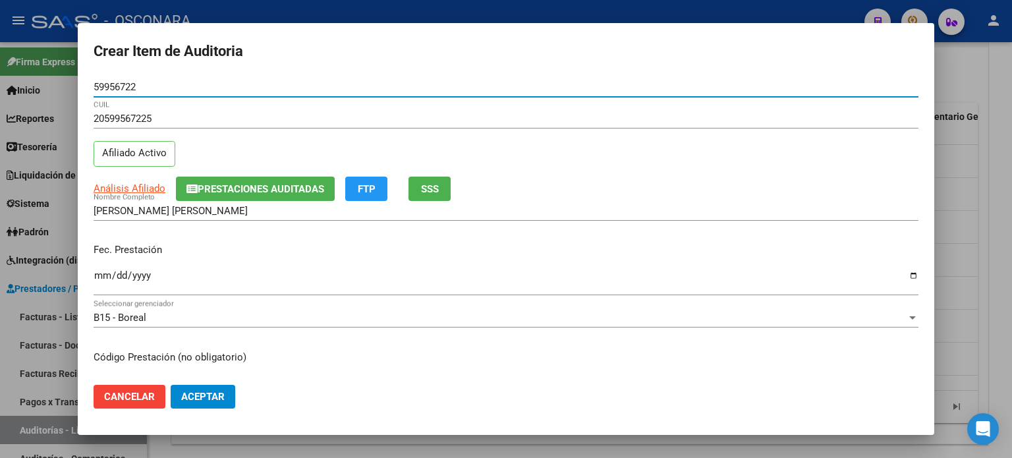
type input "59956722"
click at [437, 184] on span "SSS" at bounding box center [430, 189] width 18 height 12
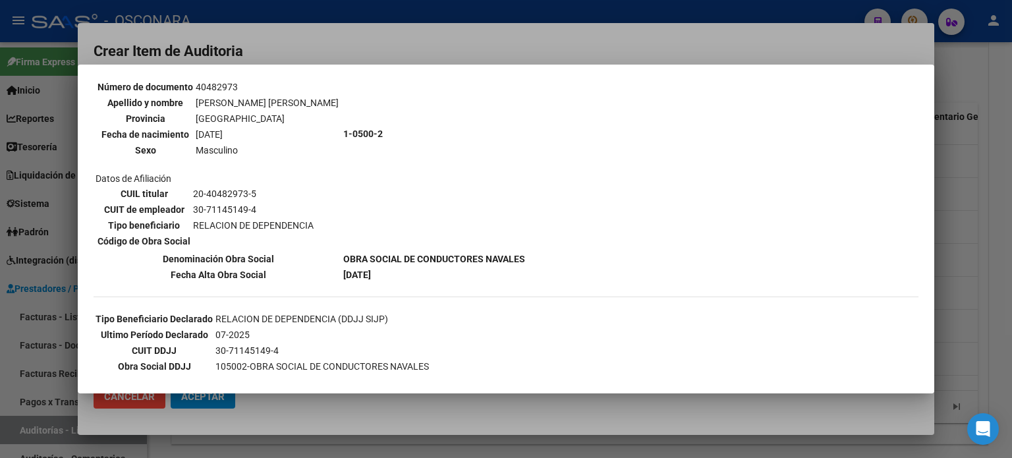
scroll to position [132, 0]
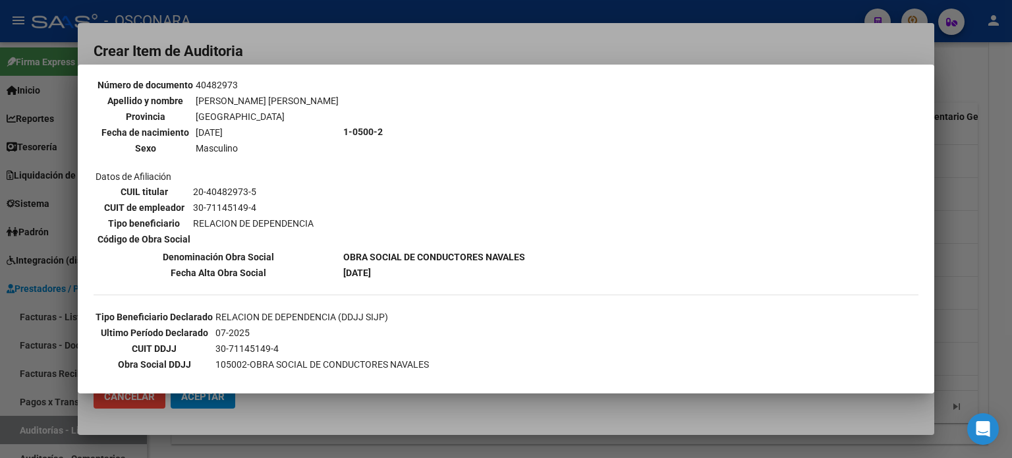
click at [958, 289] on div at bounding box center [506, 229] width 1012 height 458
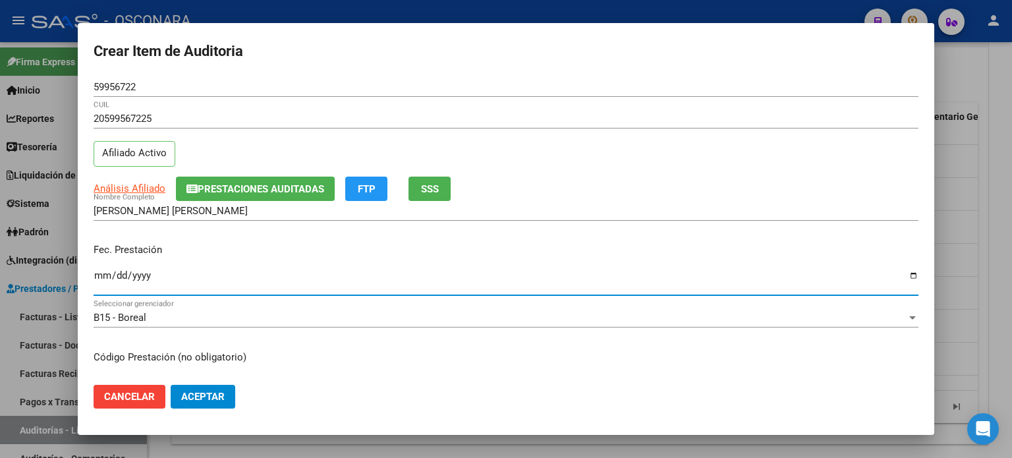
click at [109, 274] on input "Ingresar la fecha" at bounding box center [506, 280] width 825 height 21
type input "[DATE]"
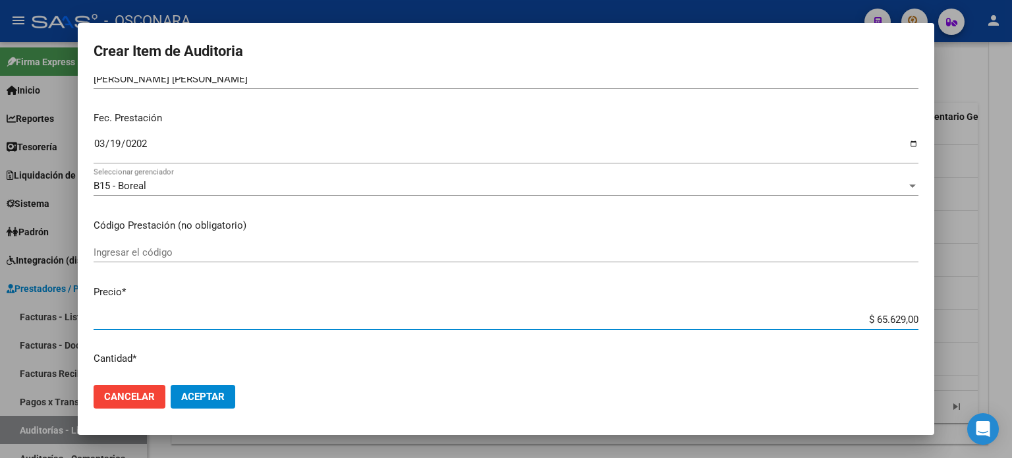
drag, startPoint x: 862, startPoint y: 316, endPoint x: 1011, endPoint y: 333, distance: 150.5
click at [1011, 333] on div "Crear Item de Auditoria 59956722 Nro Documento 20599567225 CUIL Afiliado Activo…" at bounding box center [506, 229] width 1012 height 458
type input "$ 0,03"
type input "$ 0,39"
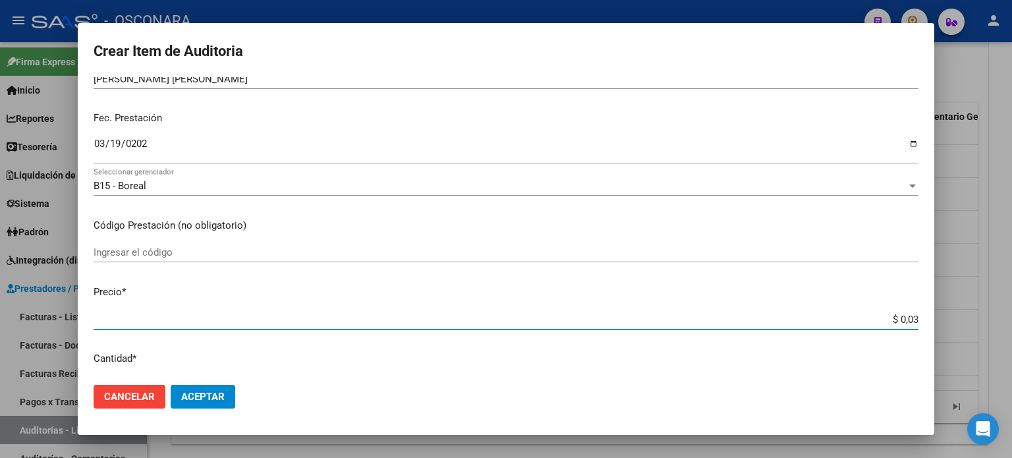
type input "$ 0,39"
type input "$ 3,99"
type input "$ 39,98"
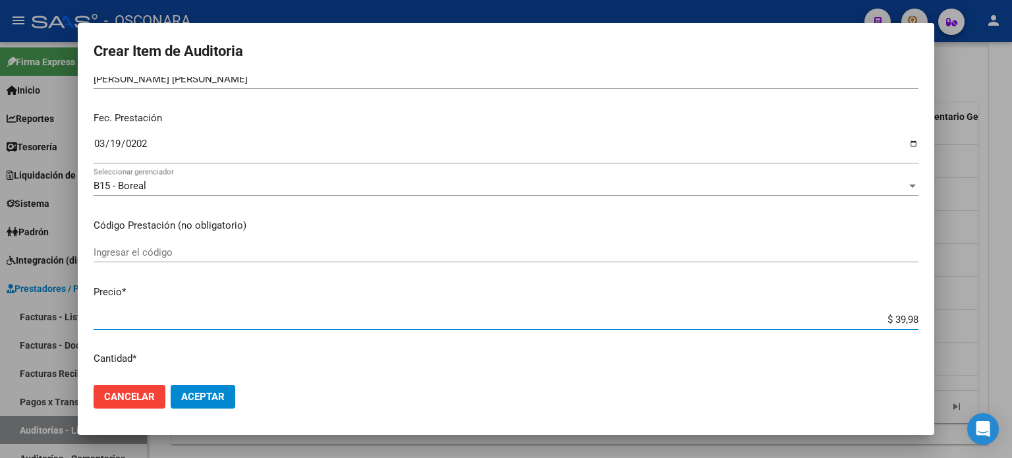
type input "$ 399,80"
type input "$ 3.998,00"
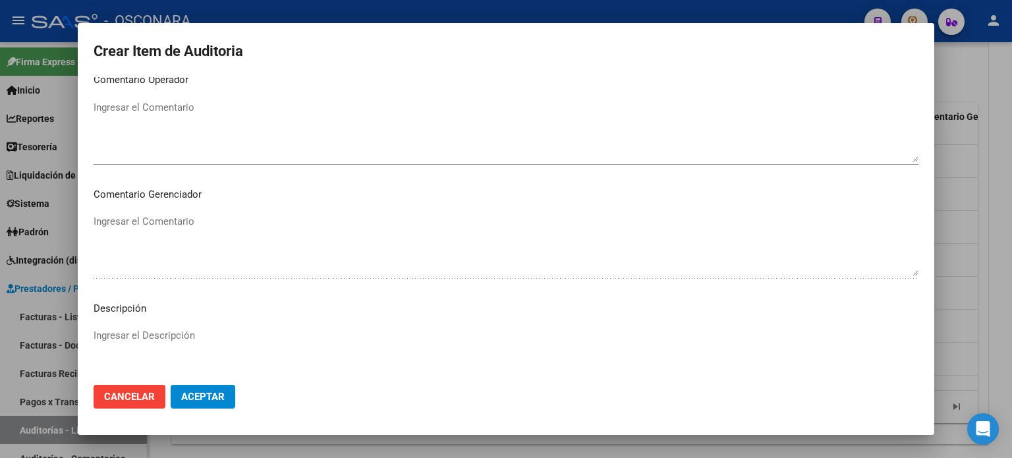
click at [151, 208] on mat-dialog-content "59956722 Nro Documento 20599567225 CUIL Afiliado Activo Análisis Afiliado Prest…" at bounding box center [506, 226] width 856 height 298
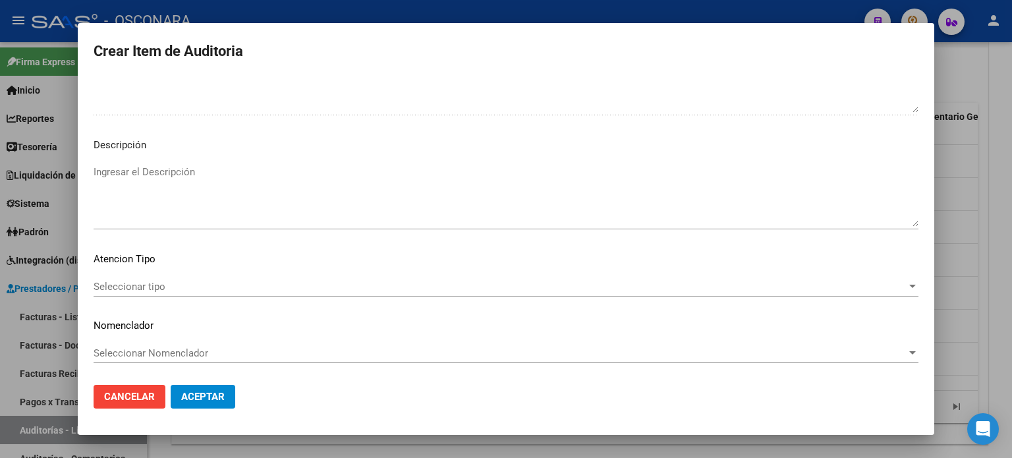
click at [151, 211] on textarea "Ingresar el Descripción" at bounding box center [506, 196] width 825 height 62
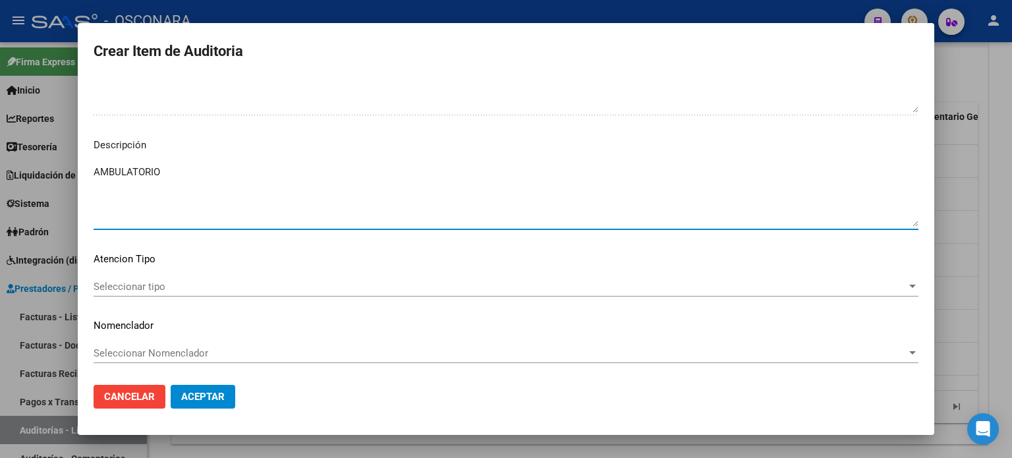
type textarea "AMBULATORIO"
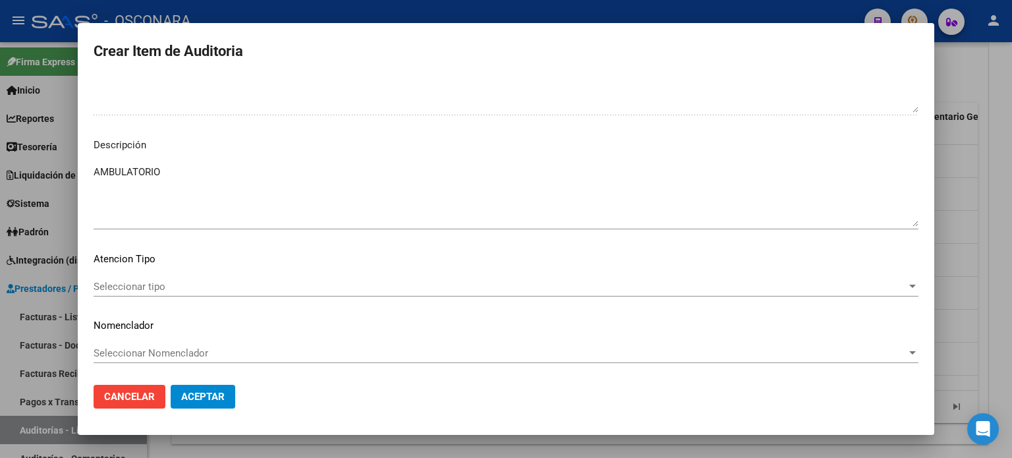
click at [132, 292] on div "Seleccionar tipo Seleccionar tipo" at bounding box center [506, 287] width 825 height 20
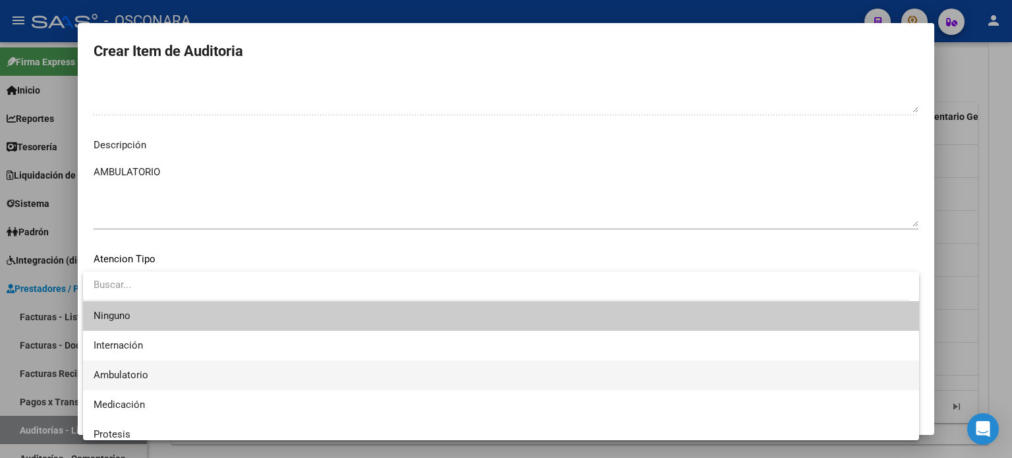
click at [135, 371] on span "Ambulatorio" at bounding box center [121, 375] width 55 height 12
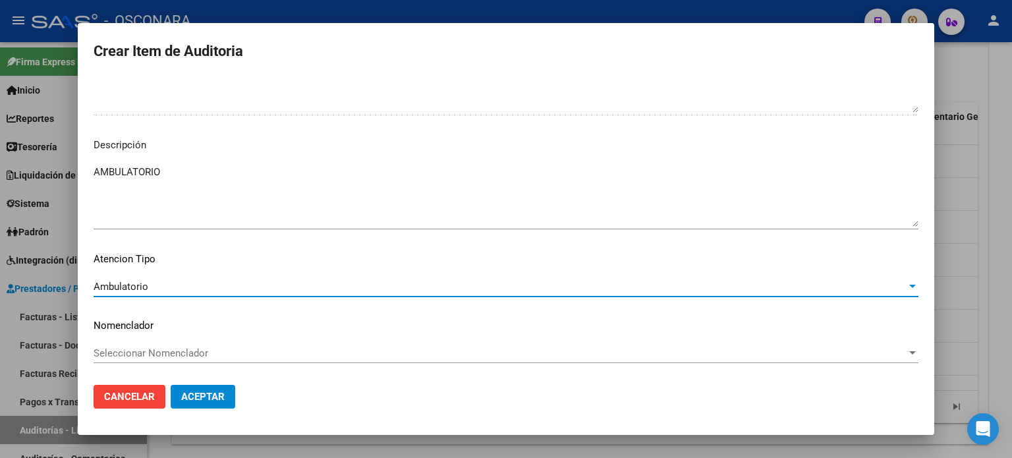
click at [202, 392] on span "Aceptar" at bounding box center [202, 397] width 43 height 12
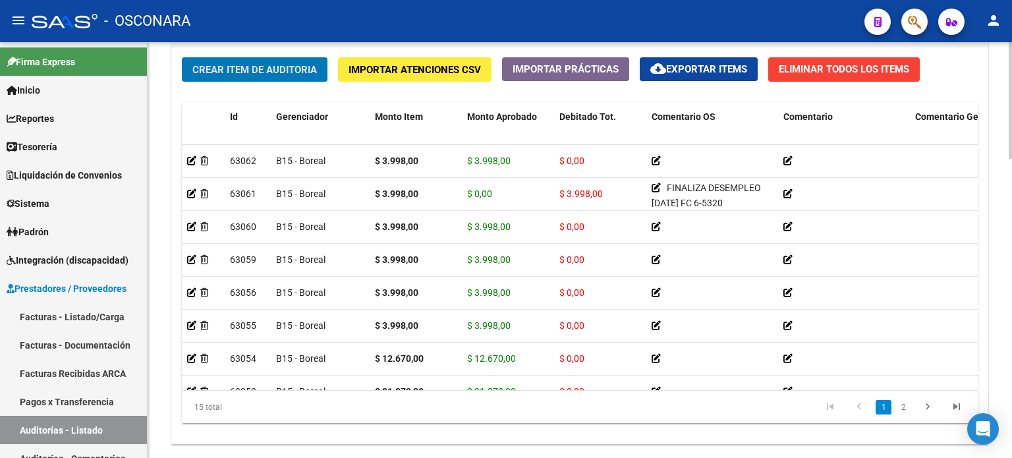
click at [248, 64] on span "Crear Item de Auditoria" at bounding box center [254, 70] width 125 height 12
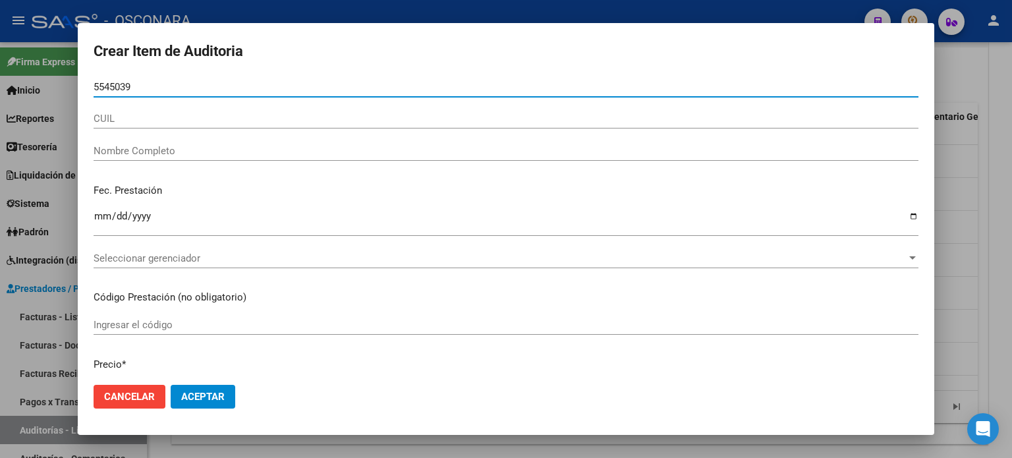
type input "55450393"
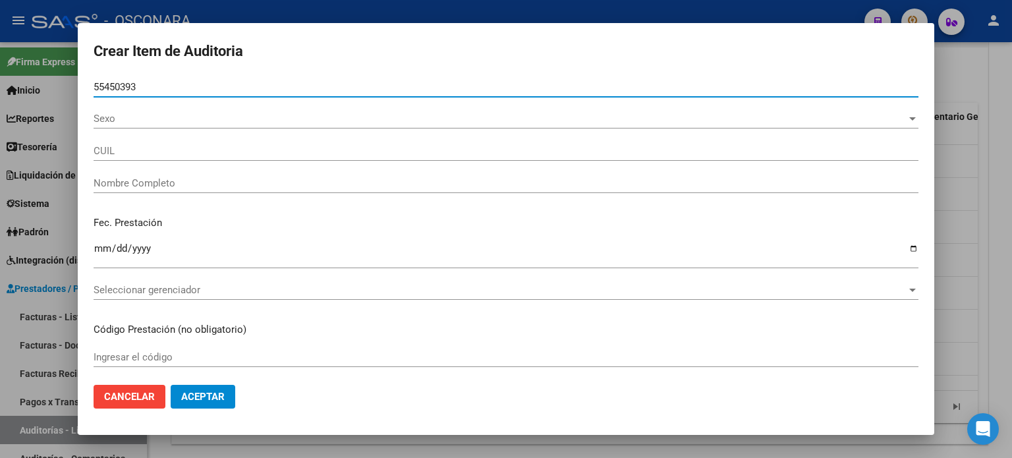
type input "23554503934"
type input "[PERSON_NAME] [PERSON_NAME]"
